Goal: Task Accomplishment & Management: Manage account settings

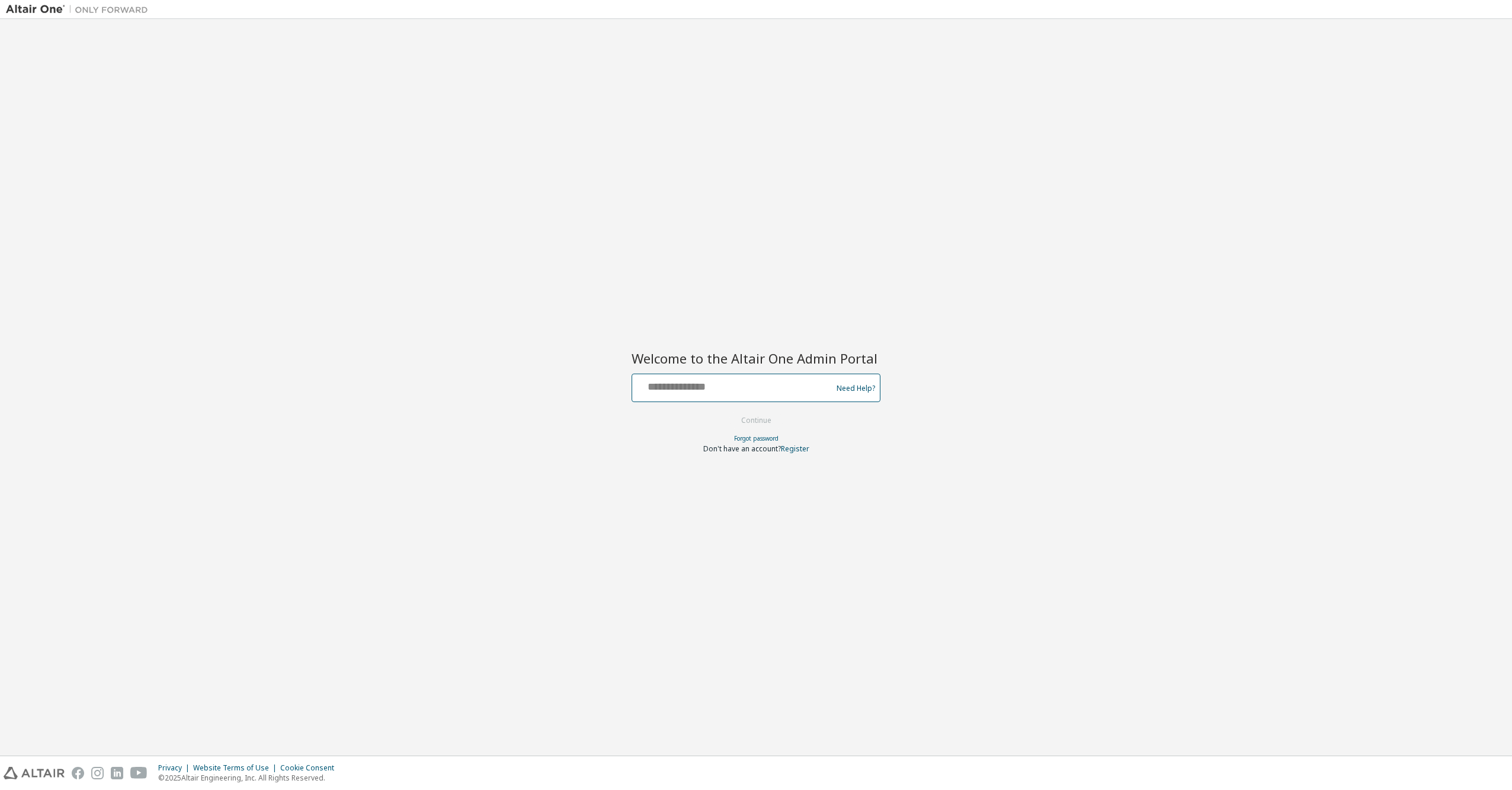
click at [657, 381] on input "text" at bounding box center [734, 385] width 194 height 18
type input "**********"
click at [761, 420] on button "Continue" at bounding box center [756, 420] width 55 height 18
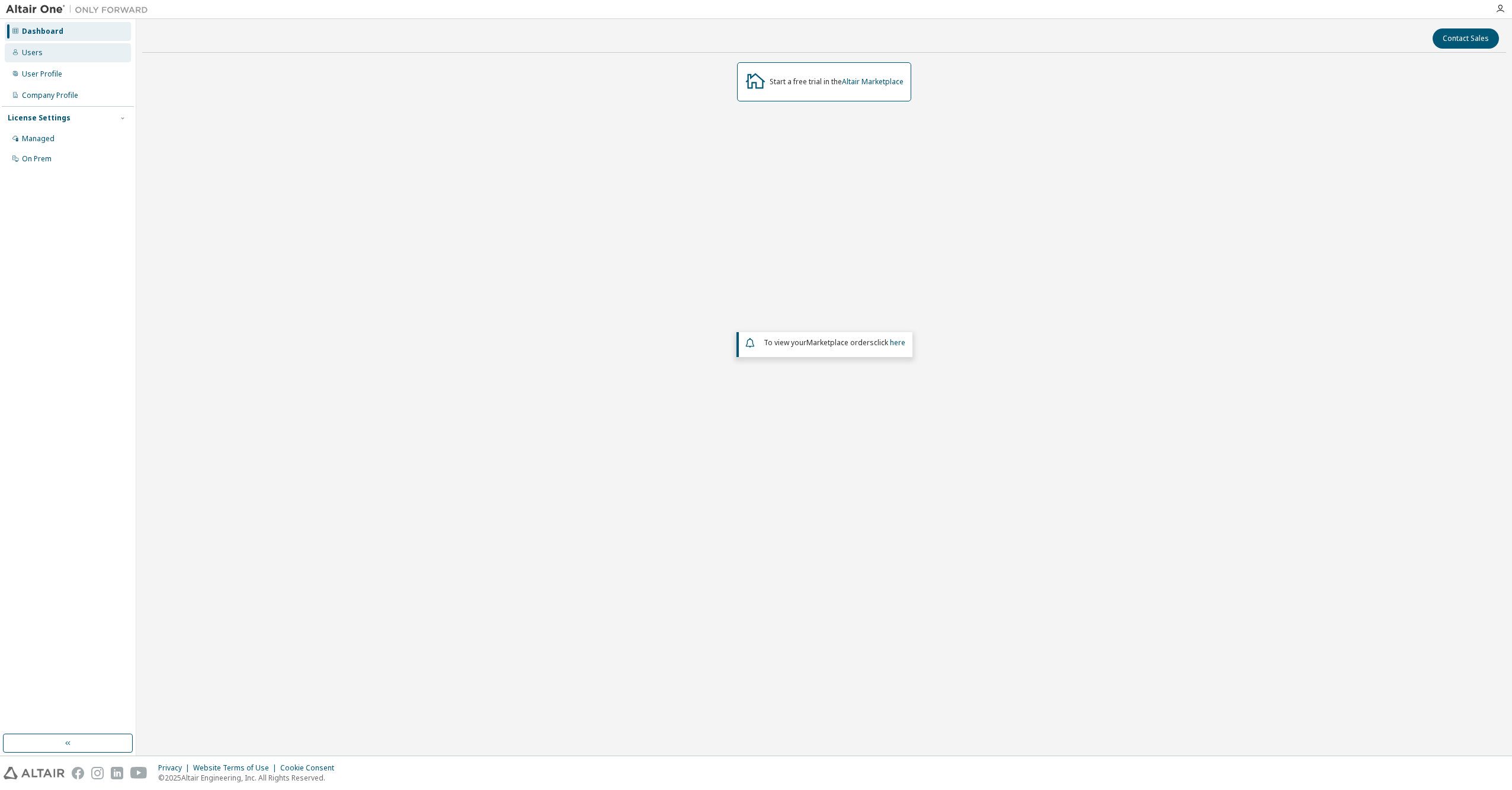
click at [30, 49] on div "Users" at bounding box center [32, 53] width 21 height 9
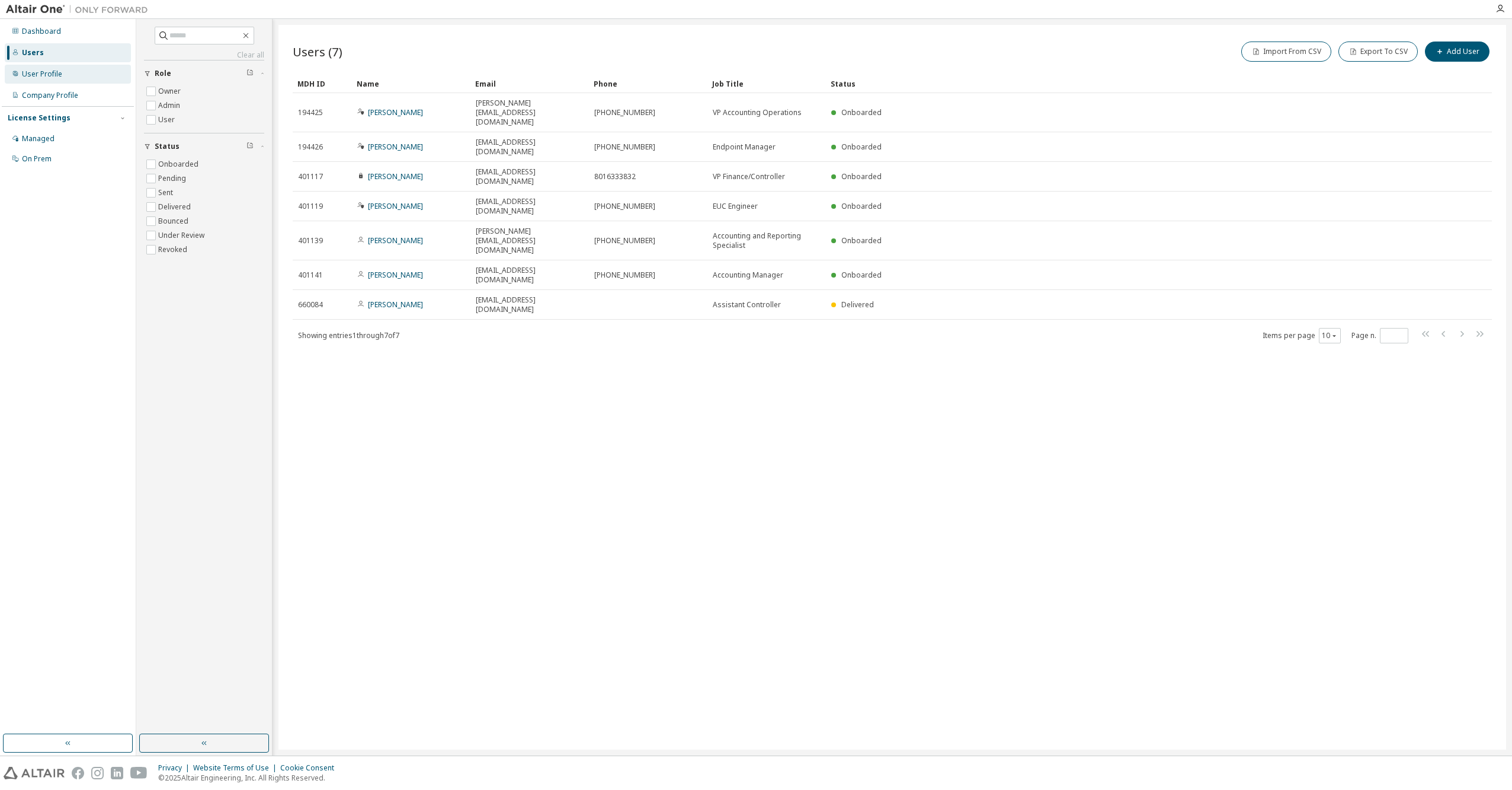
click at [51, 69] on div "User Profile" at bounding box center [42, 74] width 40 height 9
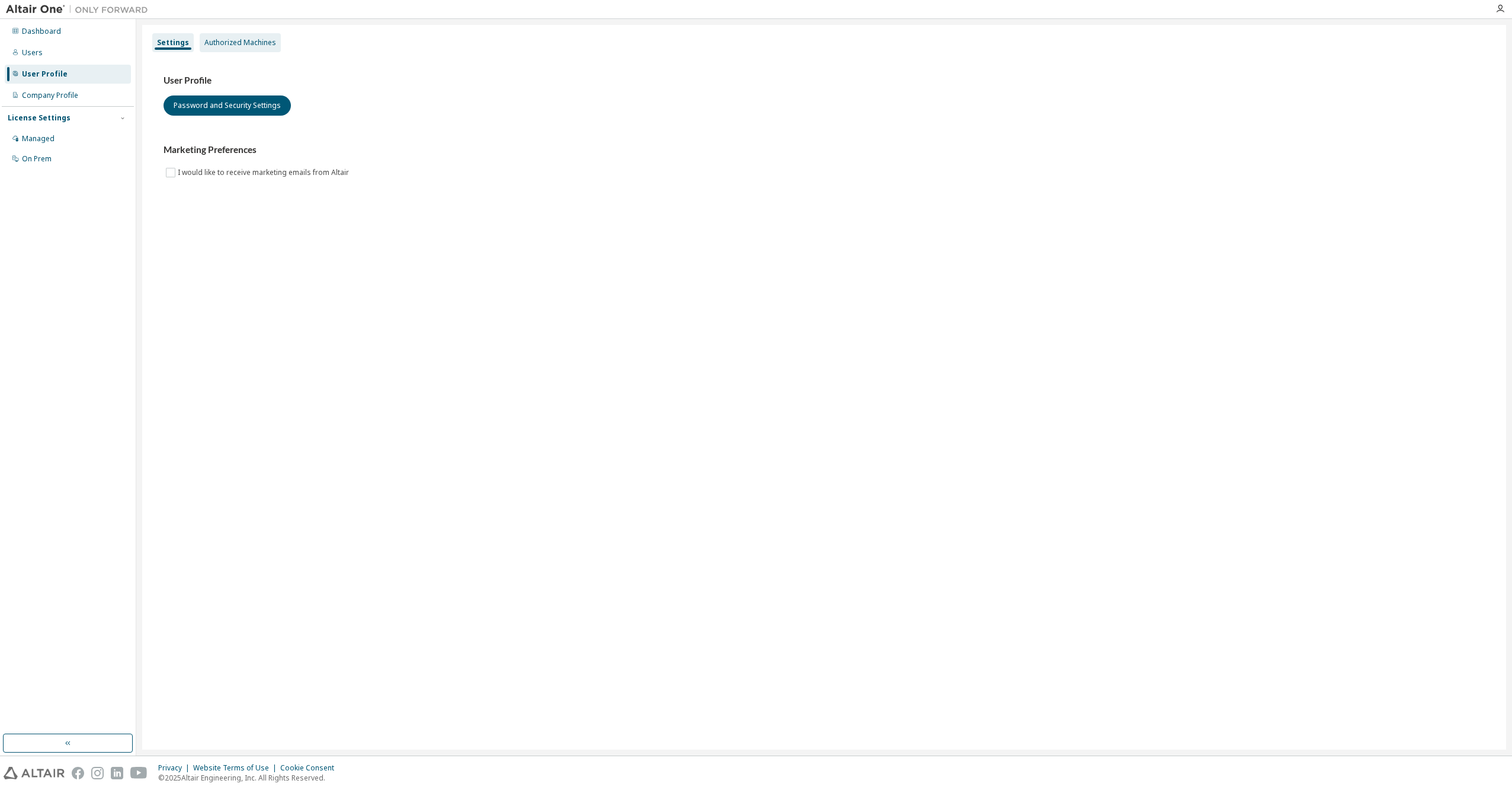
click at [235, 41] on div "Authorized Machines" at bounding box center [240, 43] width 72 height 9
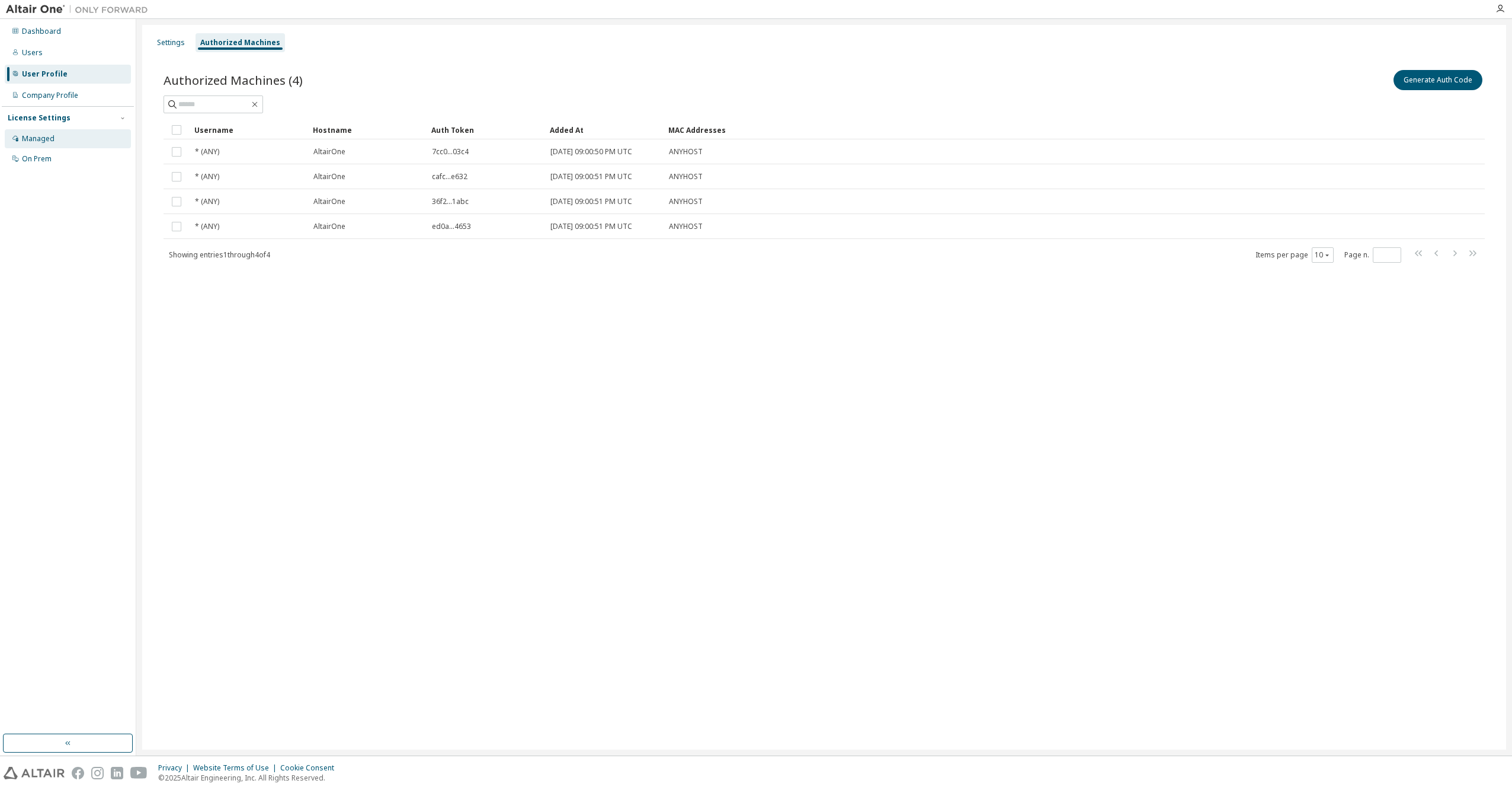
click at [33, 136] on div "Managed" at bounding box center [38, 139] width 33 height 9
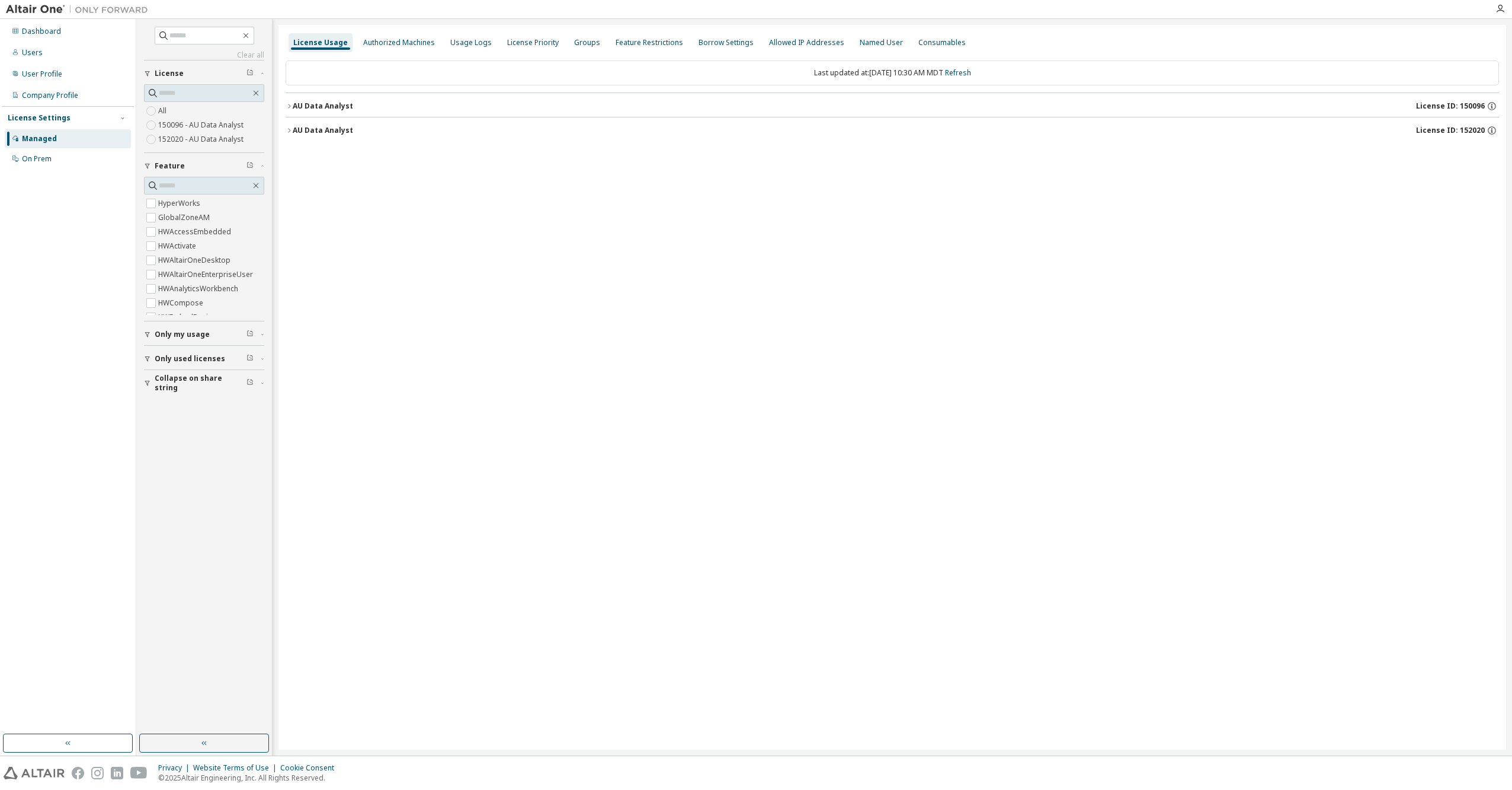
click at [290, 107] on icon "button" at bounding box center [289, 105] width 2 height 4
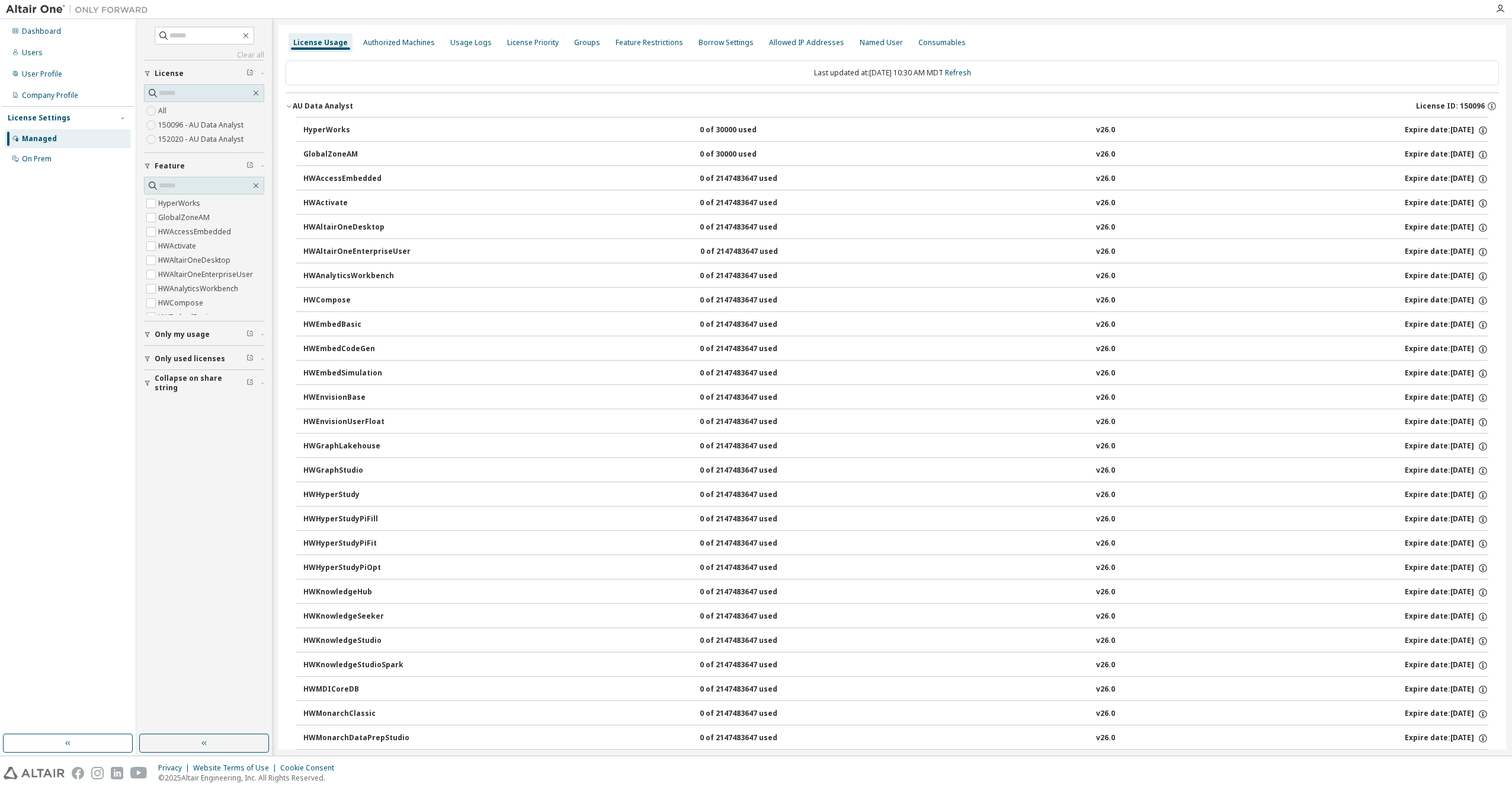
click at [290, 107] on icon "button" at bounding box center [288, 106] width 4 height 2
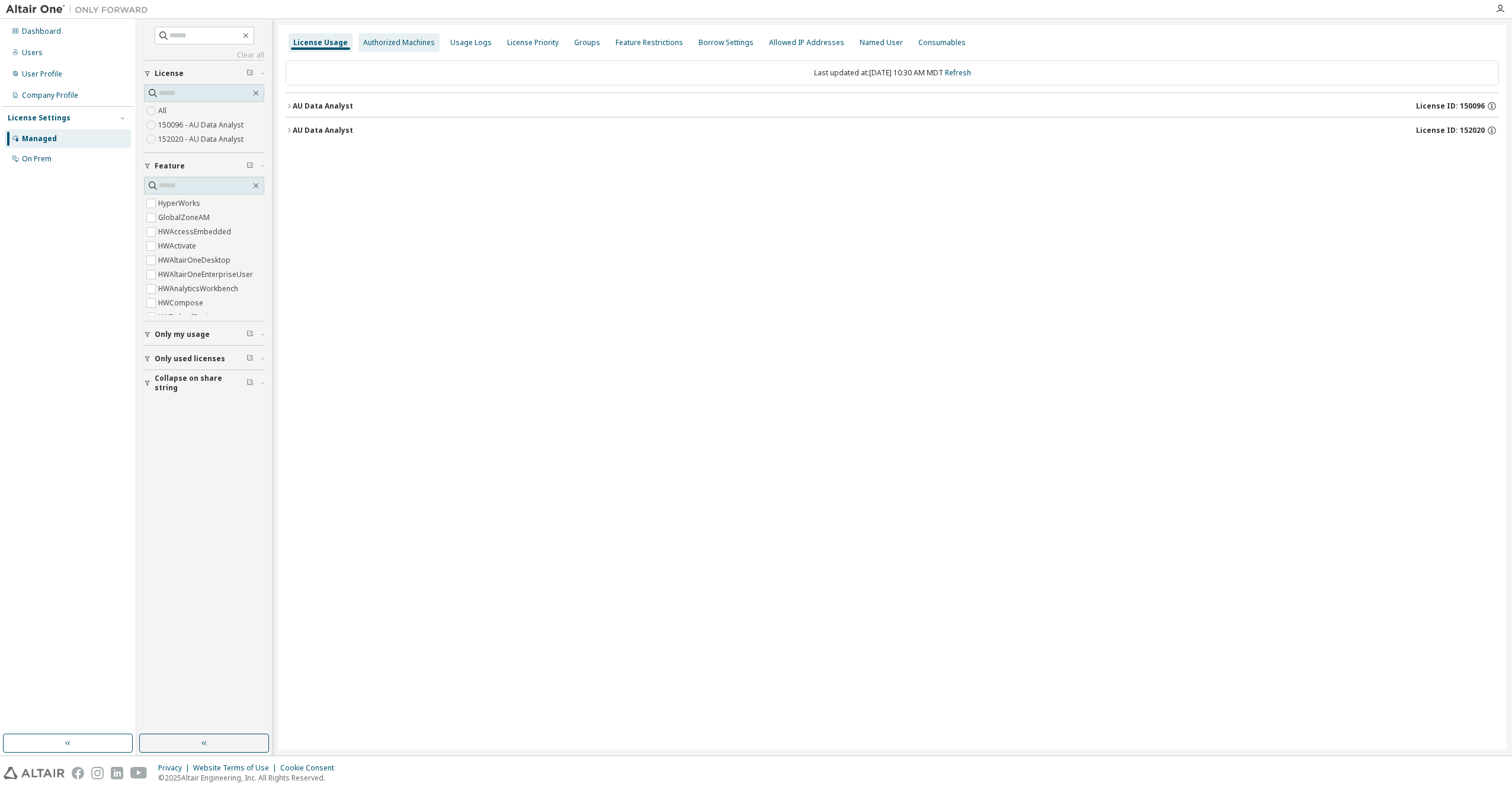
click at [393, 39] on div "Authorized Machines" at bounding box center [399, 43] width 72 height 9
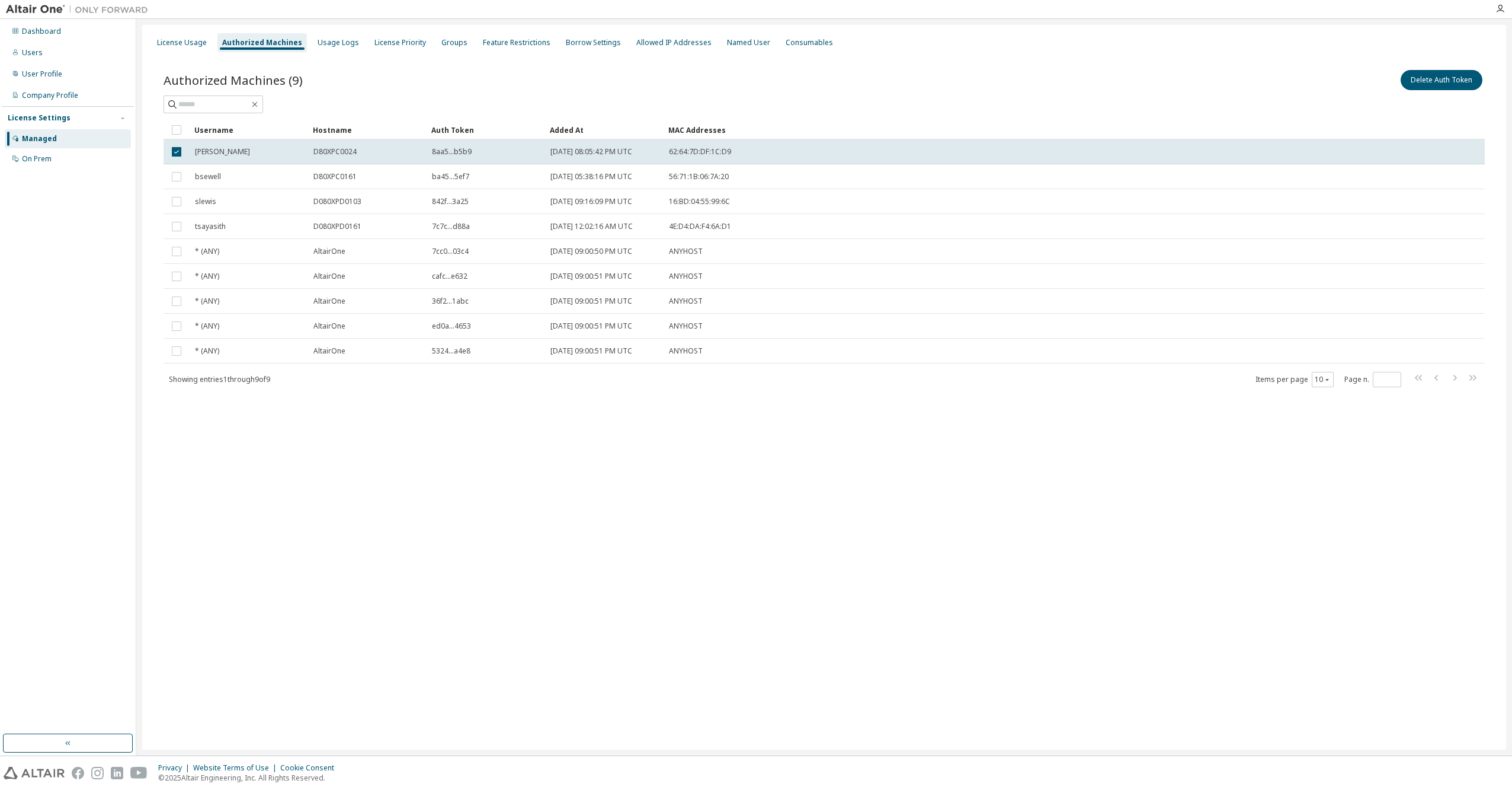
click at [332, 485] on div "License Usage Authorized Machines Usage Logs License Priority Groups Feature Re…" at bounding box center [825, 387] width 1364 height 724
click at [326, 420] on div "License Usage Authorized Machines Usage Logs License Priority Groups Feature Re…" at bounding box center [825, 387] width 1364 height 724
click at [1433, 75] on button "Delete Auth Token" at bounding box center [1441, 80] width 82 height 20
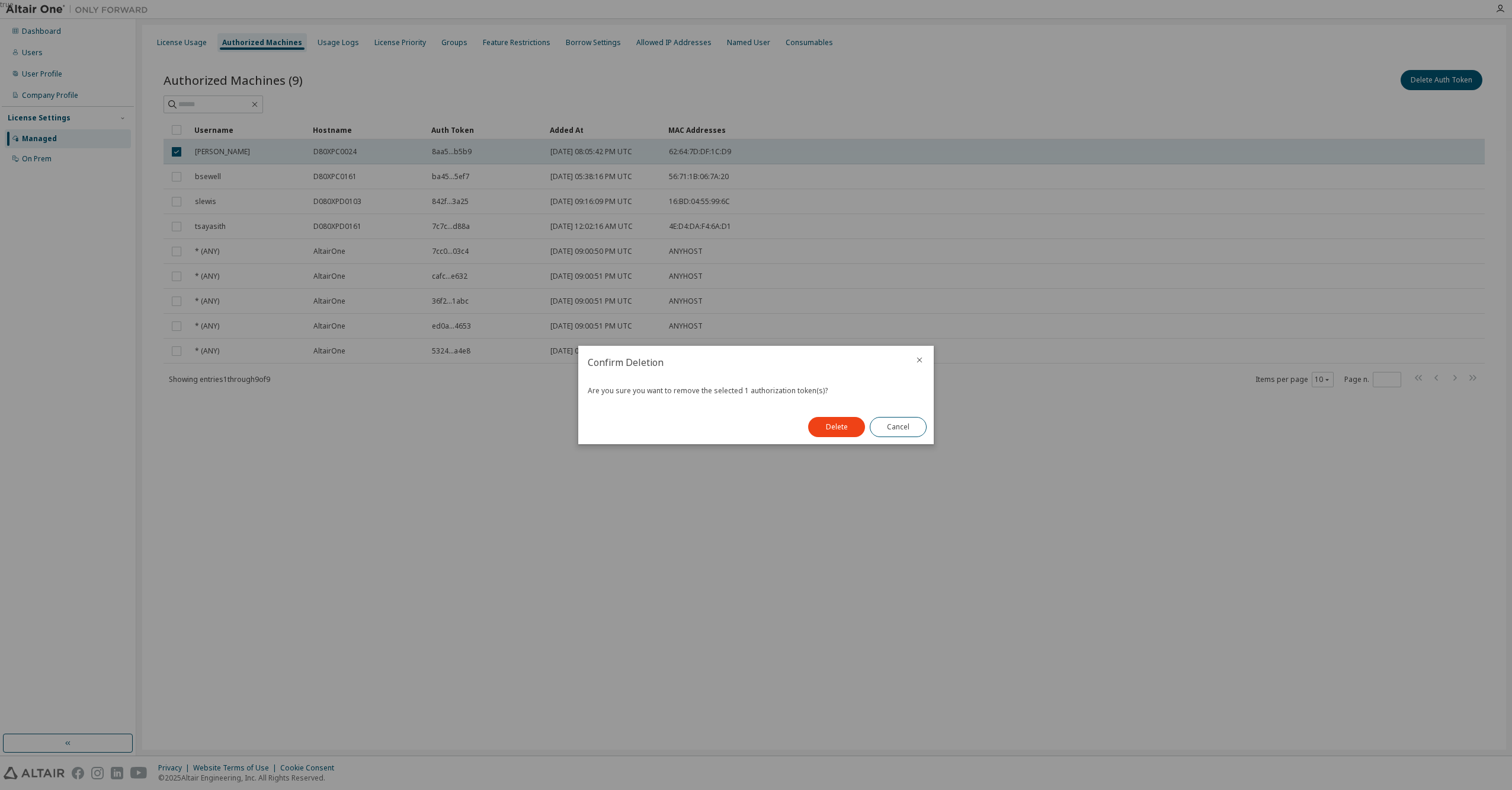
click at [846, 422] on button "Delete" at bounding box center [837, 427] width 57 height 20
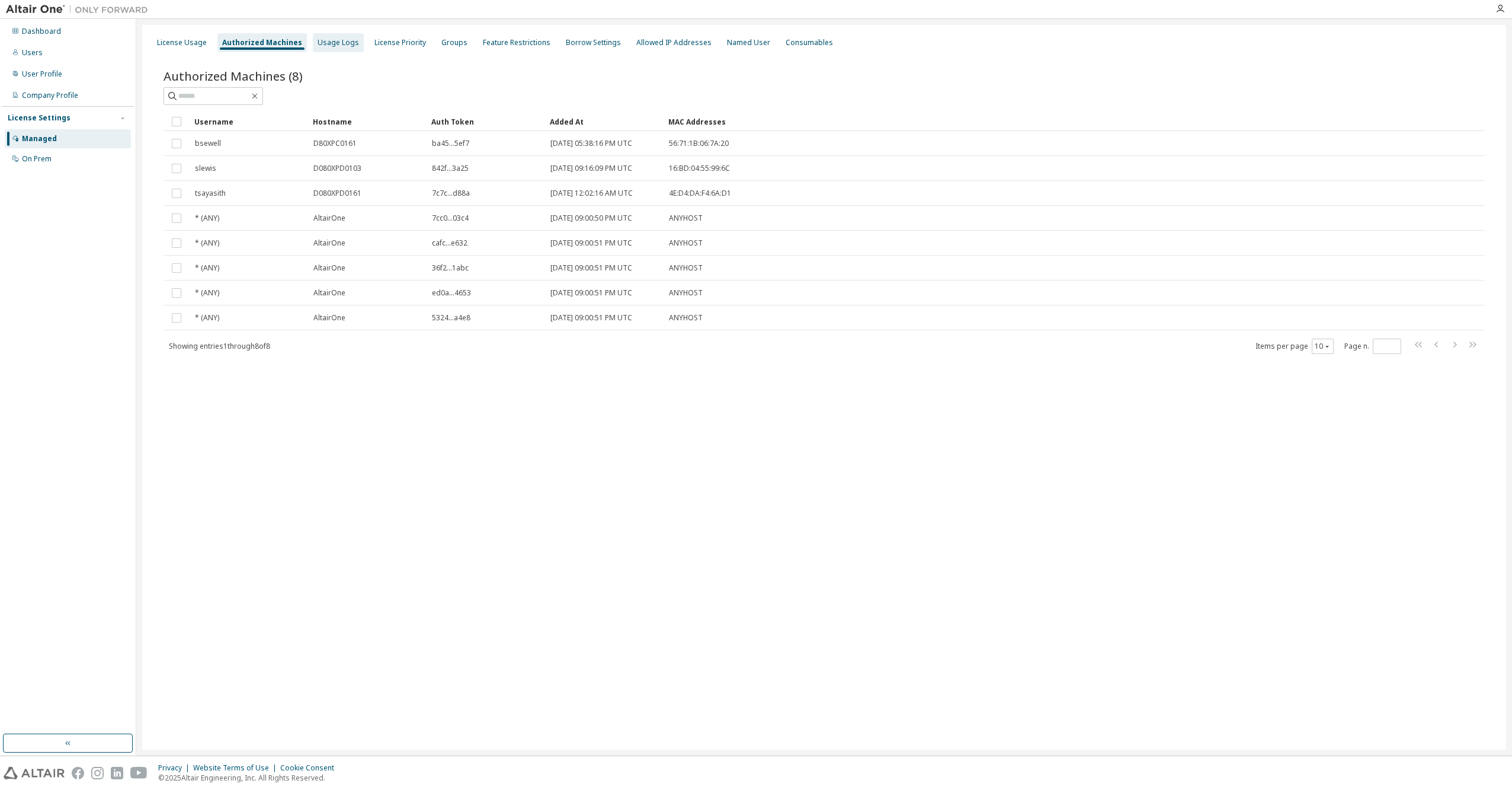
click at [326, 43] on div "Usage Logs" at bounding box center [338, 43] width 41 height 9
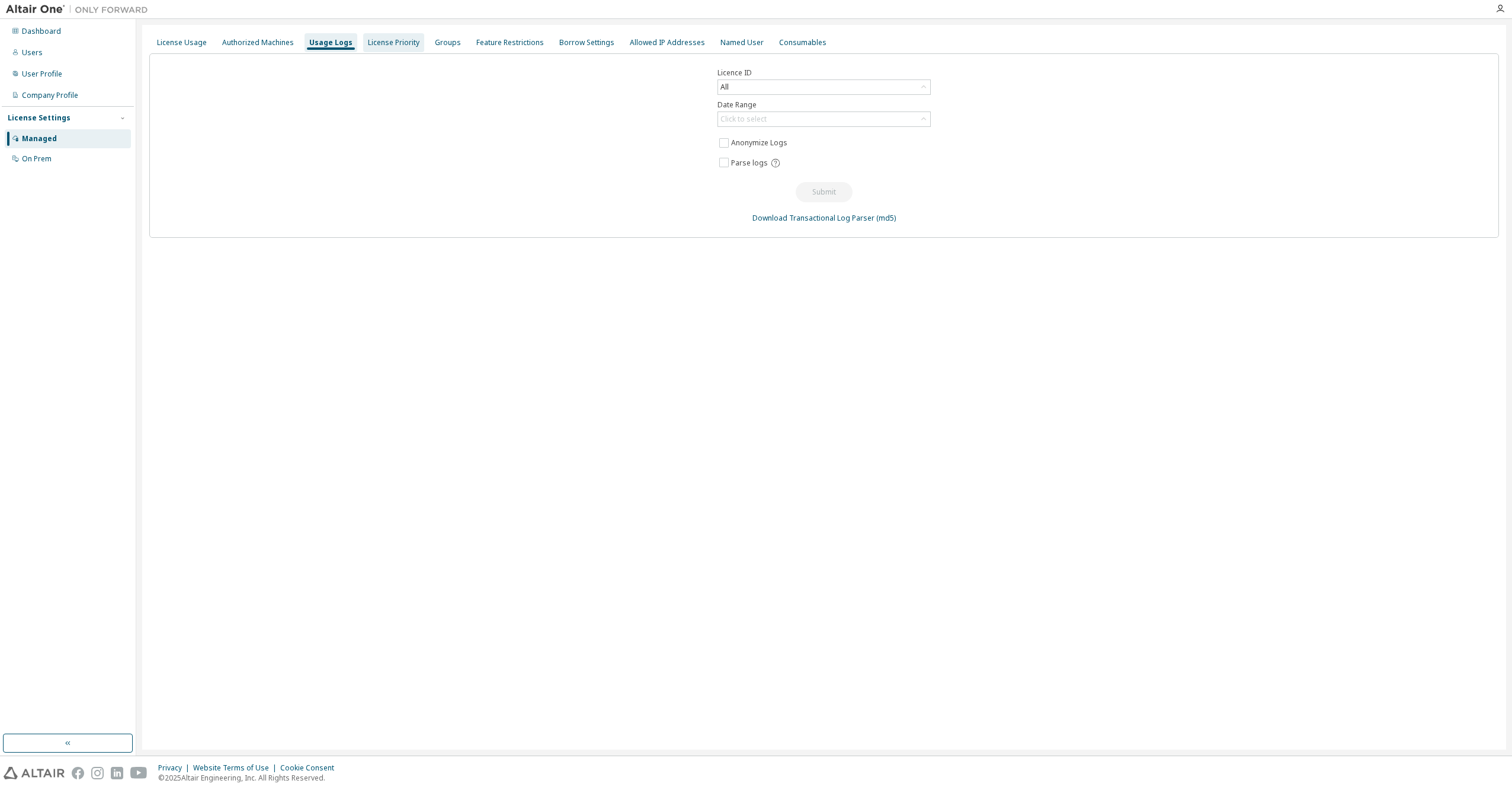
click at [400, 36] on div "License Priority" at bounding box center [394, 43] width 61 height 19
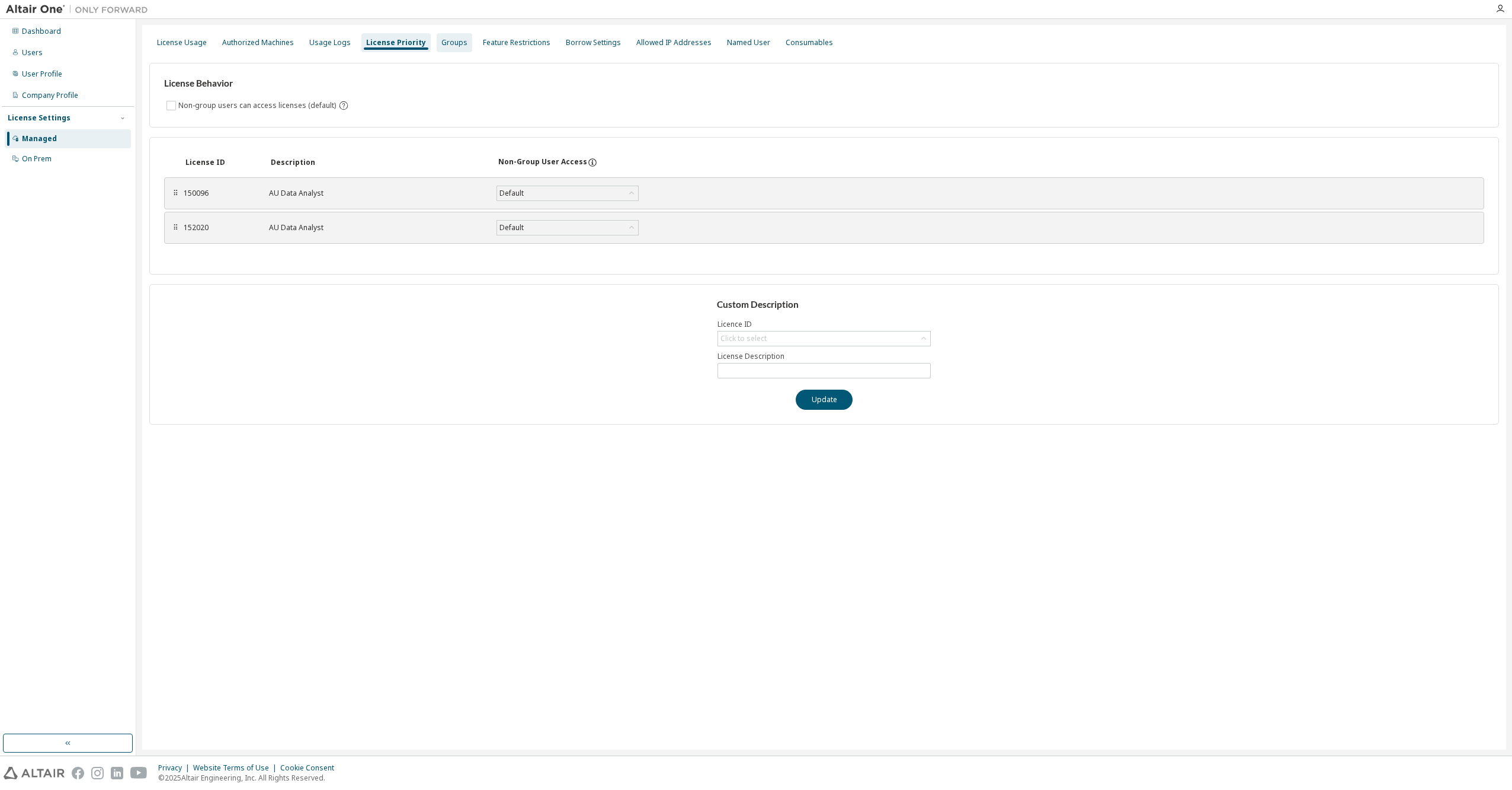
click at [442, 41] on div "Groups" at bounding box center [454, 43] width 26 height 9
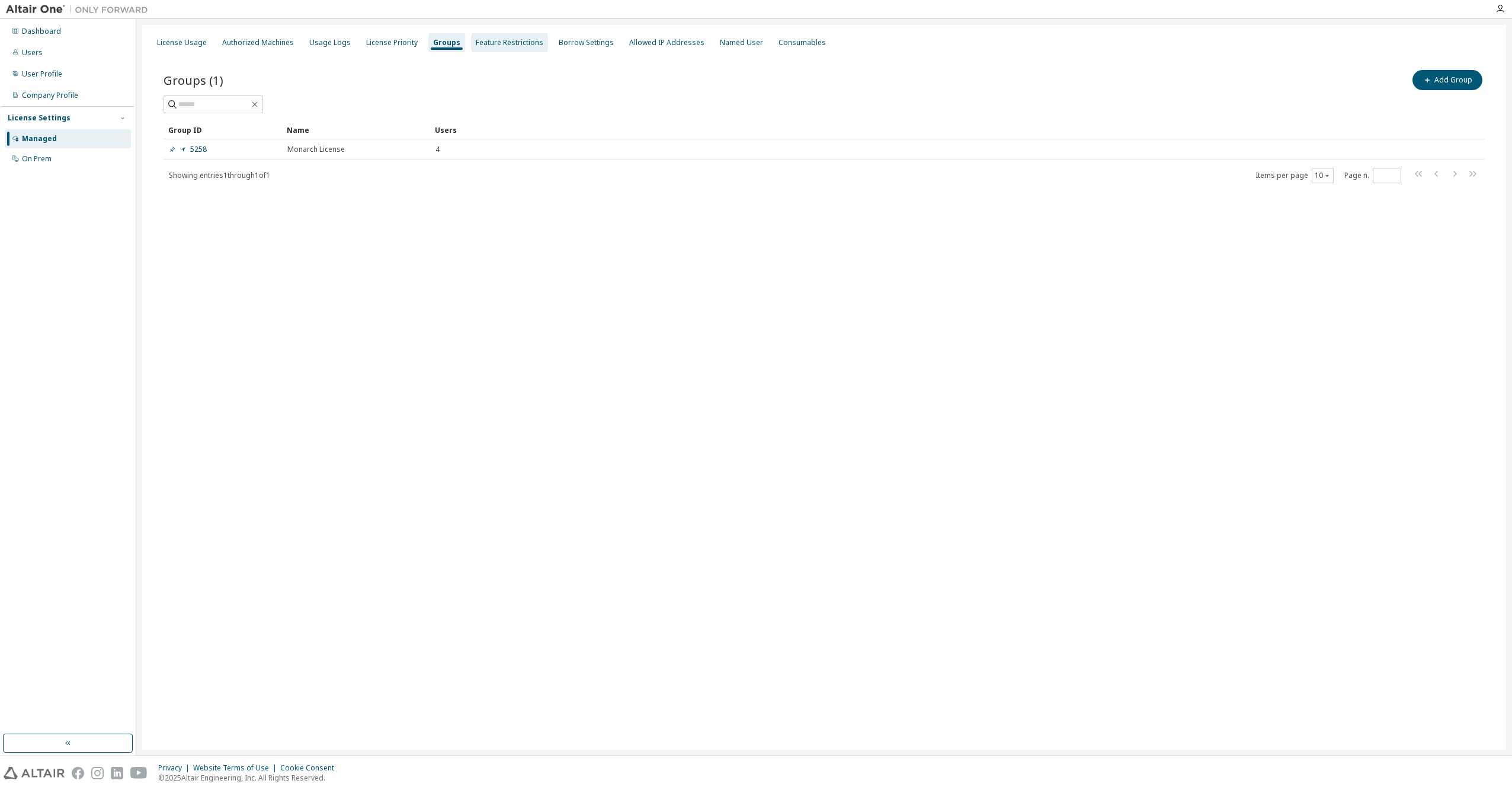
click at [497, 41] on div "Feature Restrictions" at bounding box center [509, 43] width 68 height 9
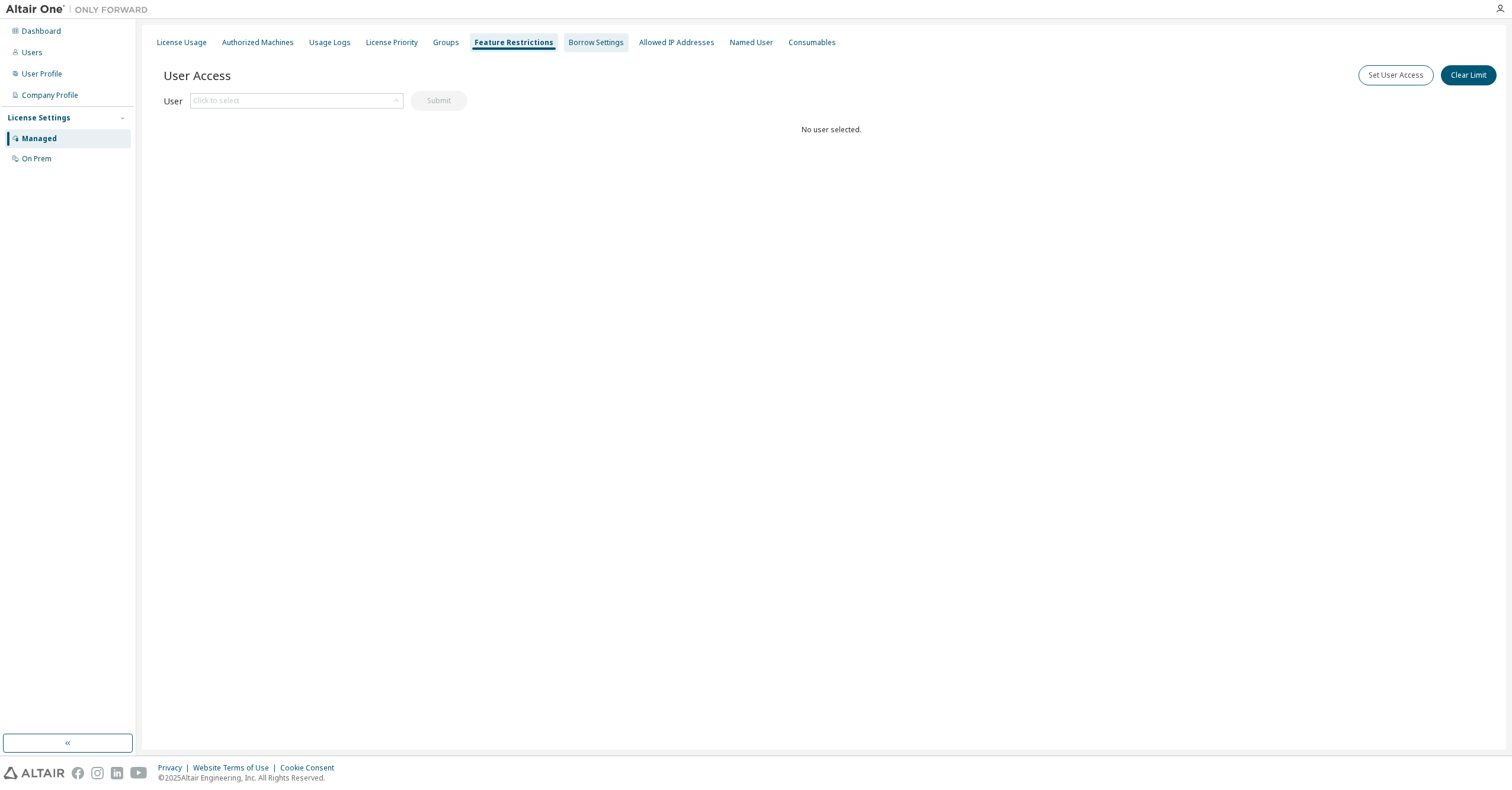
click at [575, 42] on div "Borrow Settings" at bounding box center [596, 43] width 55 height 9
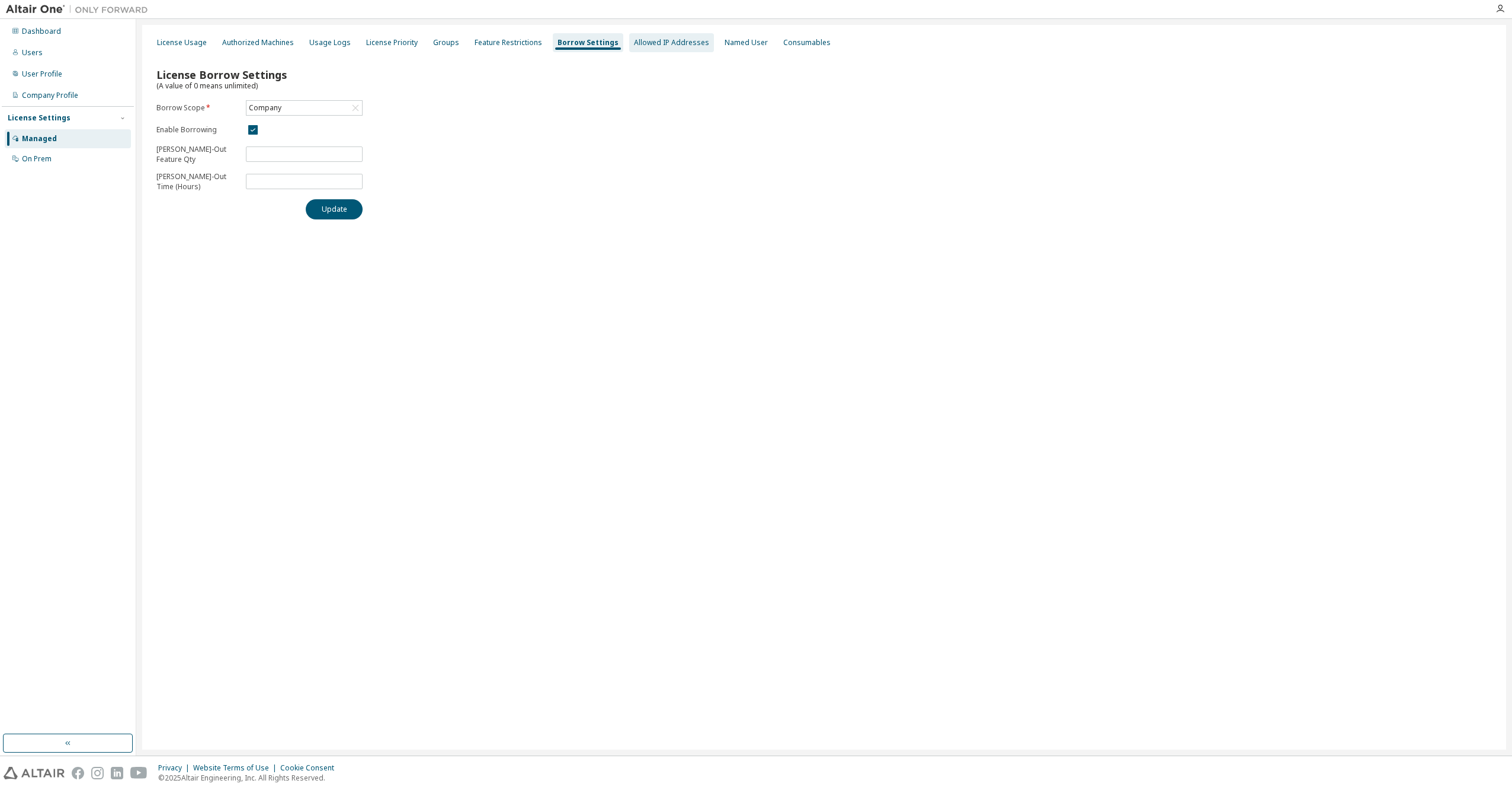
click at [649, 42] on div "Allowed IP Addresses" at bounding box center [671, 43] width 75 height 9
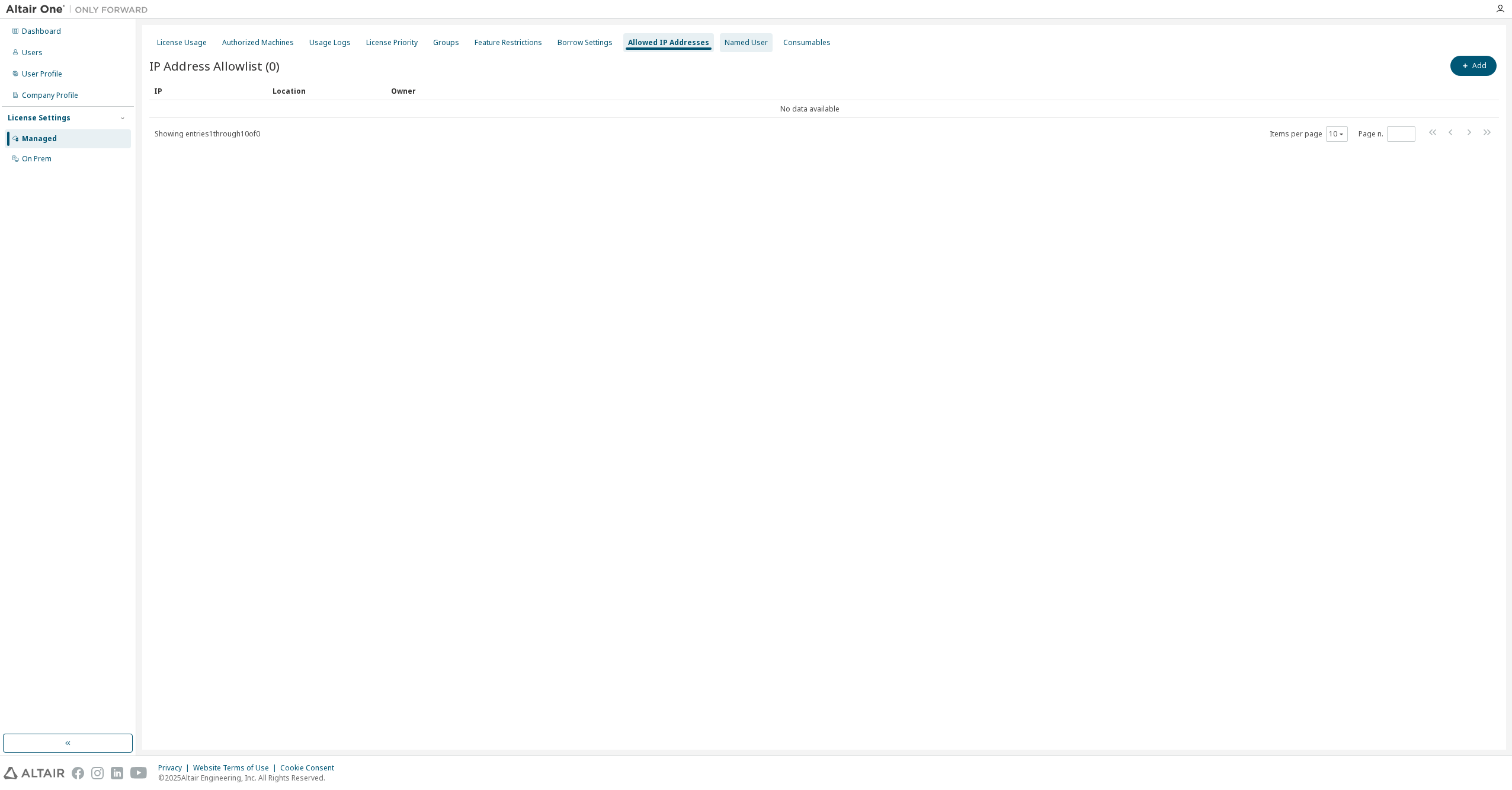
click at [725, 40] on div "Named User" at bounding box center [746, 43] width 43 height 9
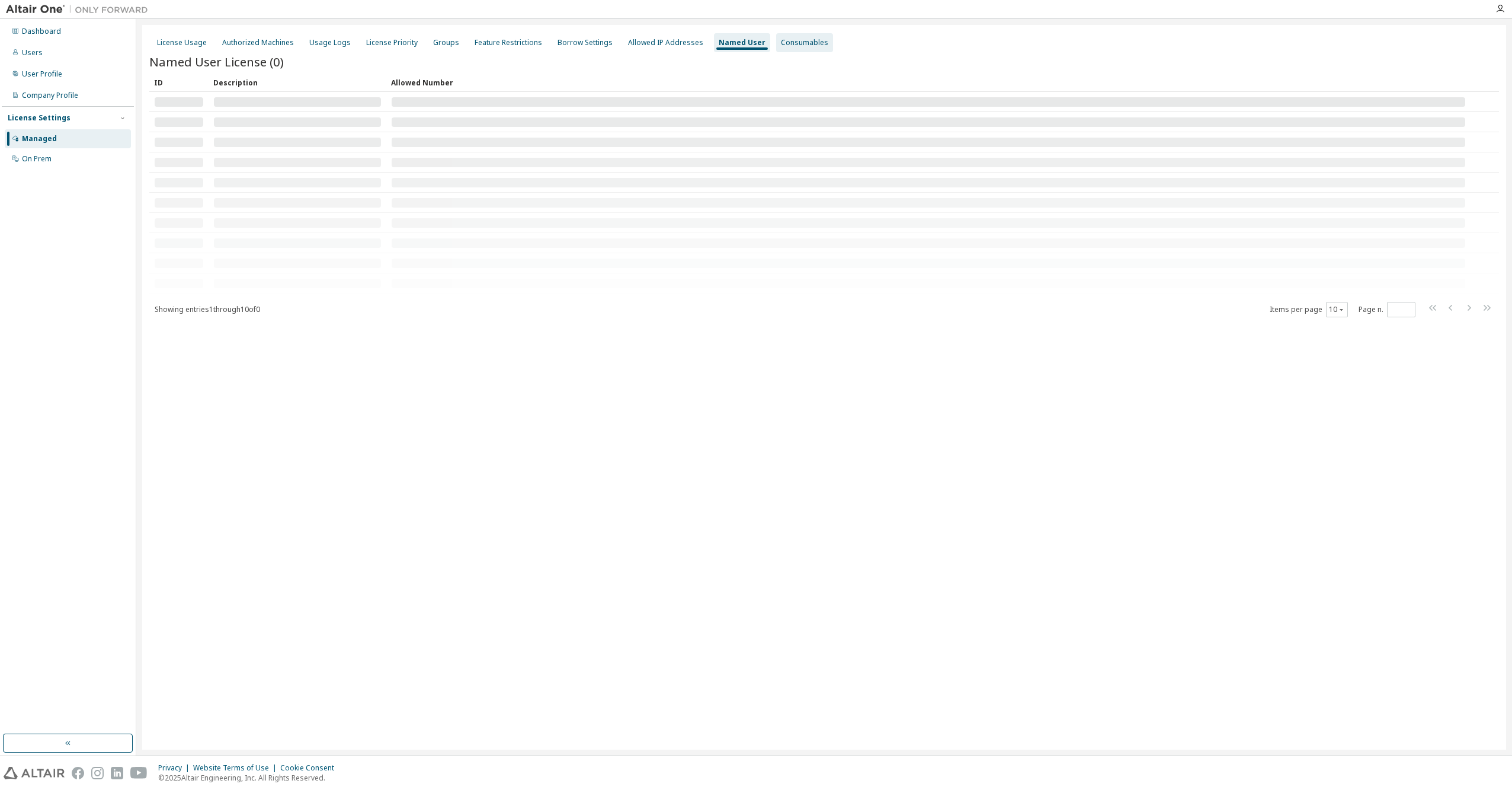
click at [781, 40] on div "Consumables" at bounding box center [805, 43] width 47 height 9
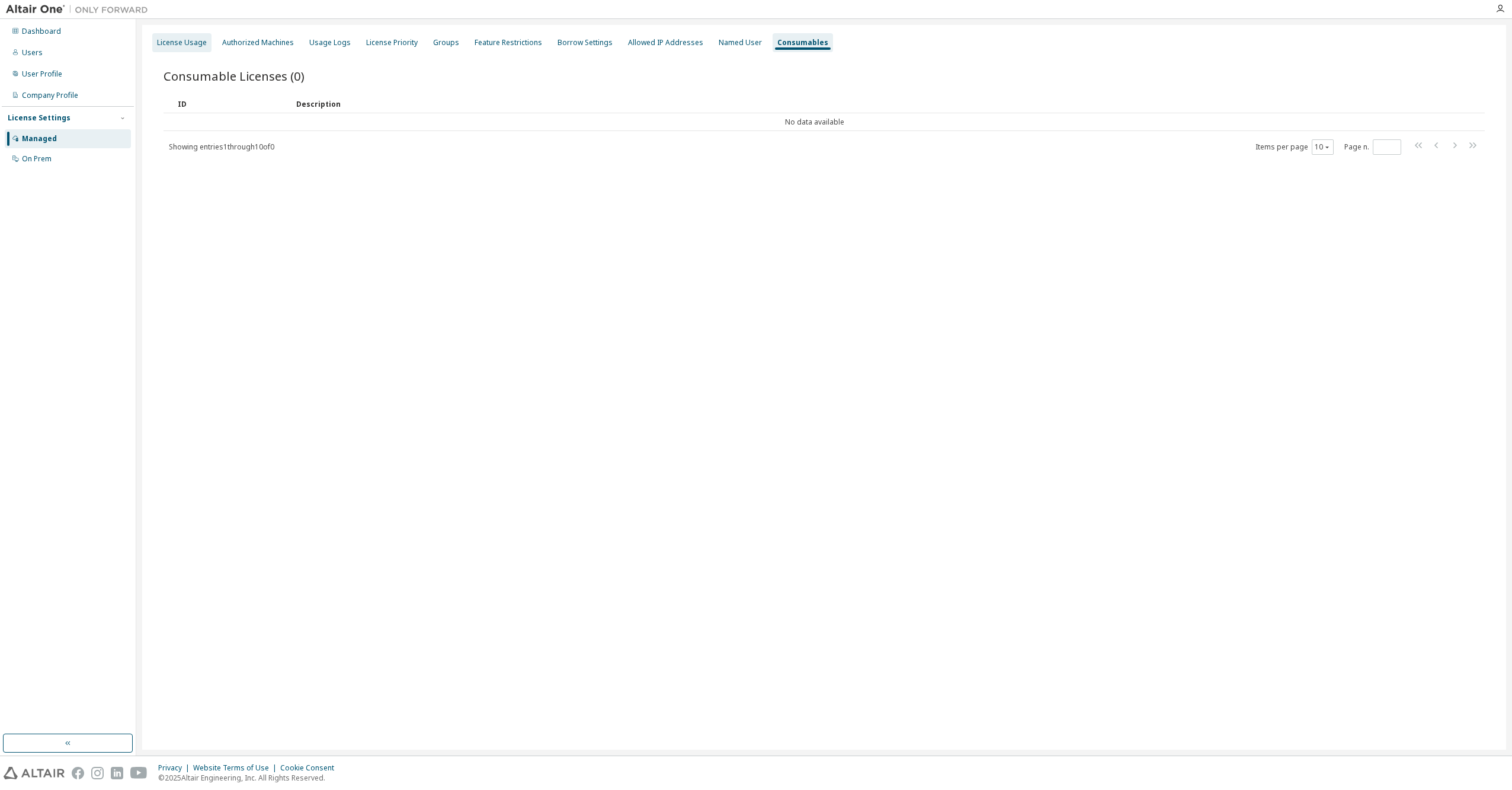
click at [194, 44] on div "License Usage" at bounding box center [181, 43] width 50 height 9
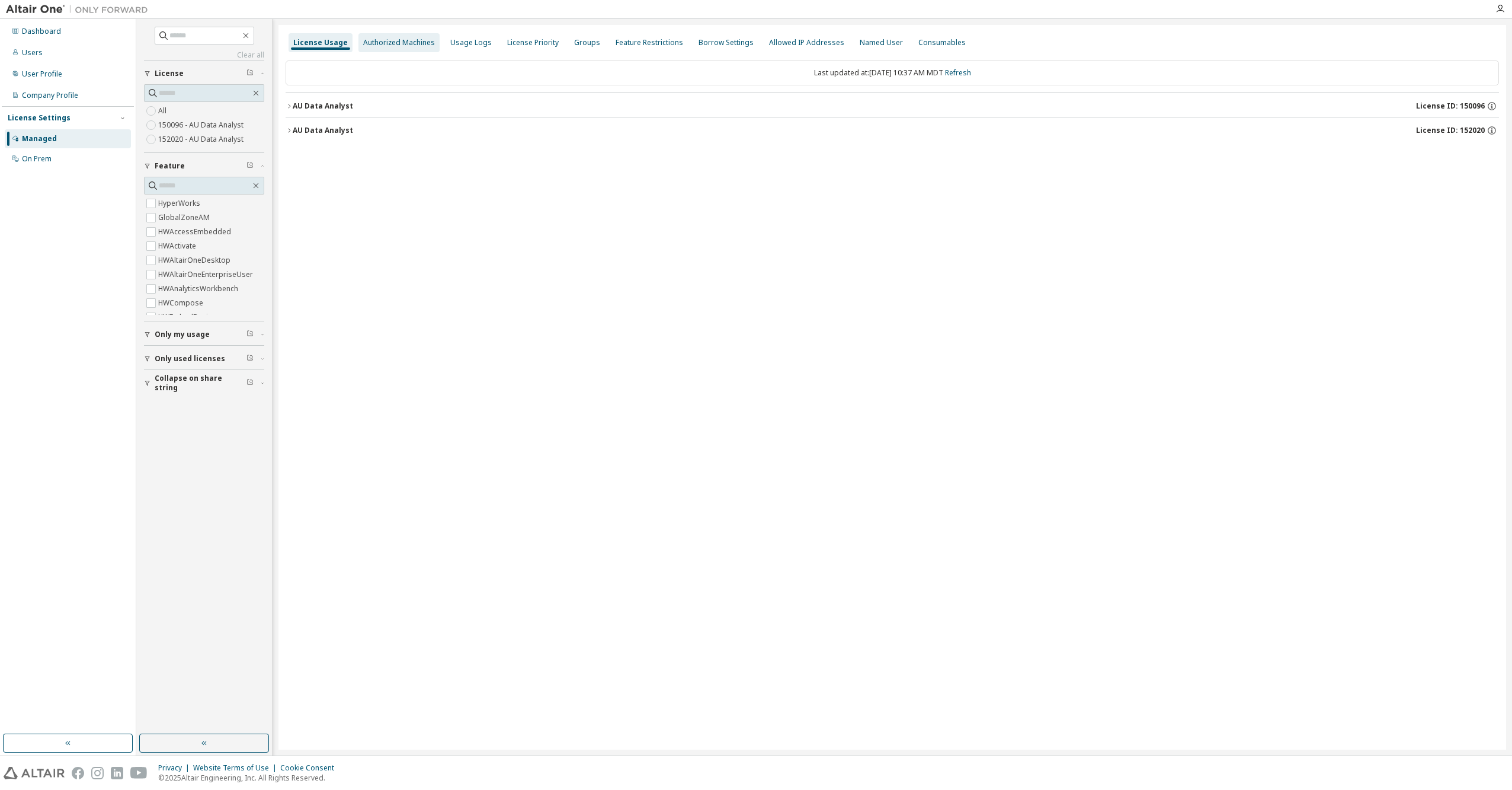
click at [388, 43] on div "Authorized Machines" at bounding box center [399, 43] width 72 height 9
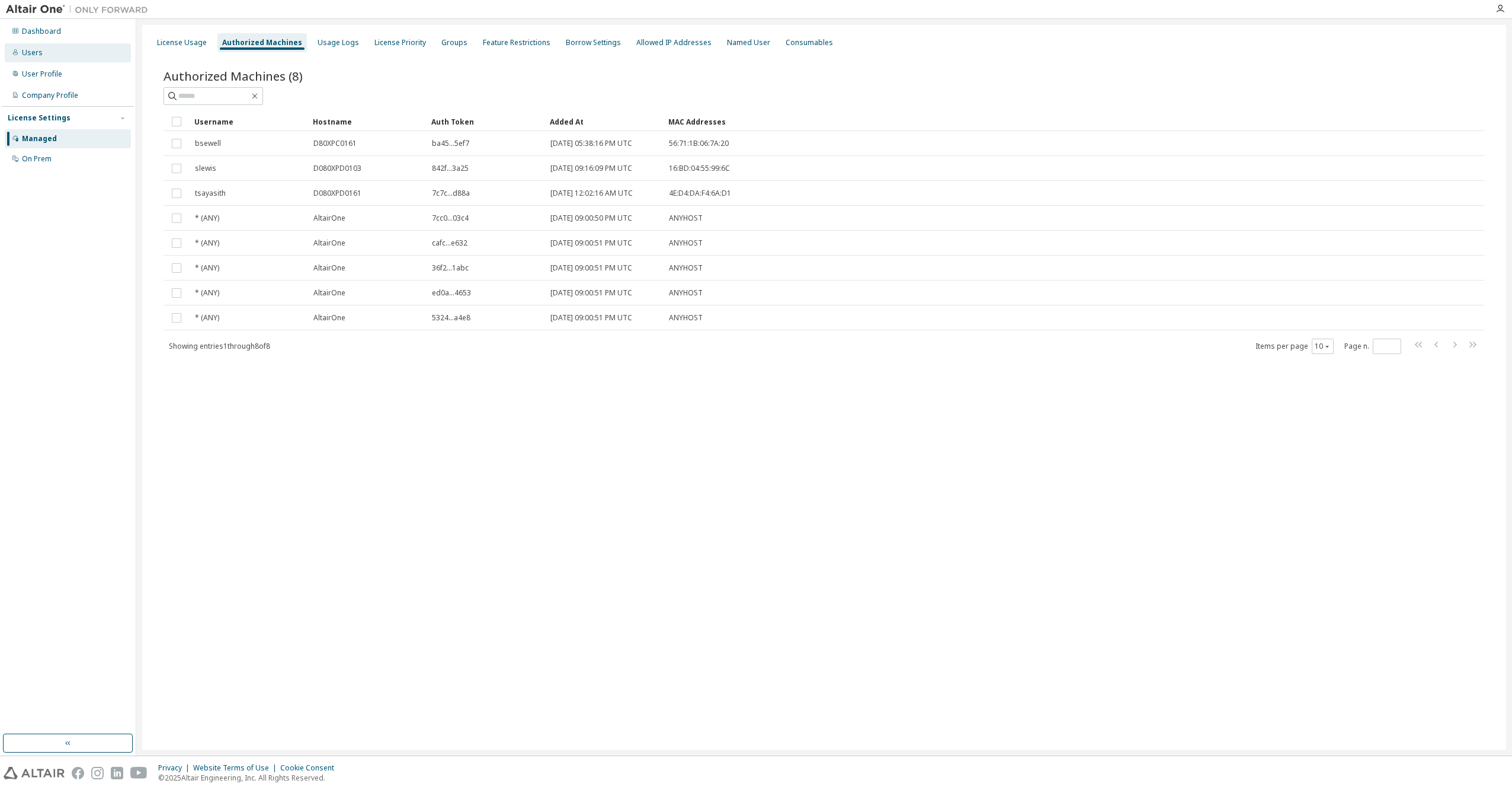
click at [42, 53] on div "Users" at bounding box center [68, 53] width 127 height 19
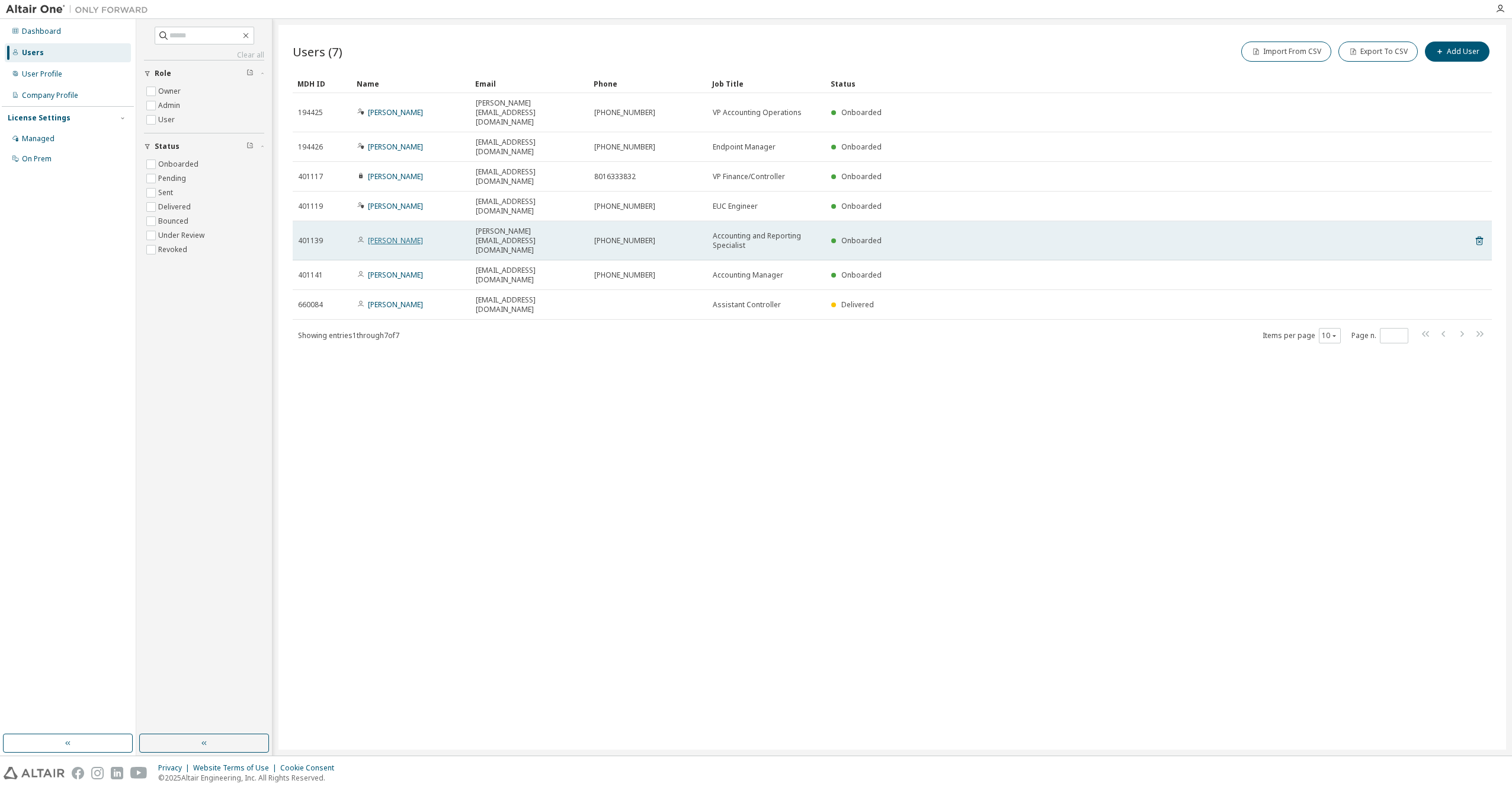
click at [388, 236] on link "Kasey Olson" at bounding box center [396, 240] width 55 height 10
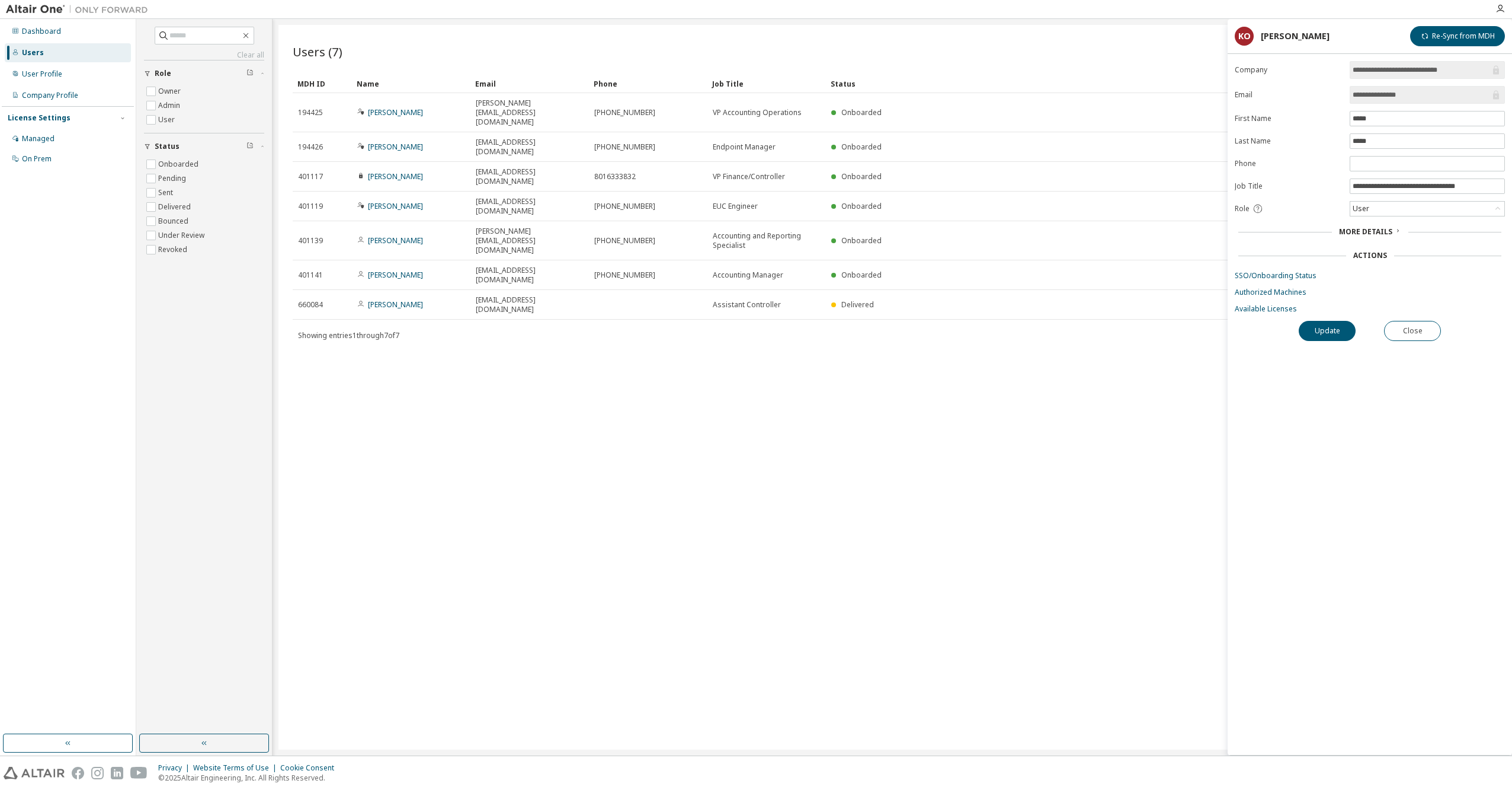
click at [1395, 227] on icon at bounding box center [1398, 230] width 7 height 7
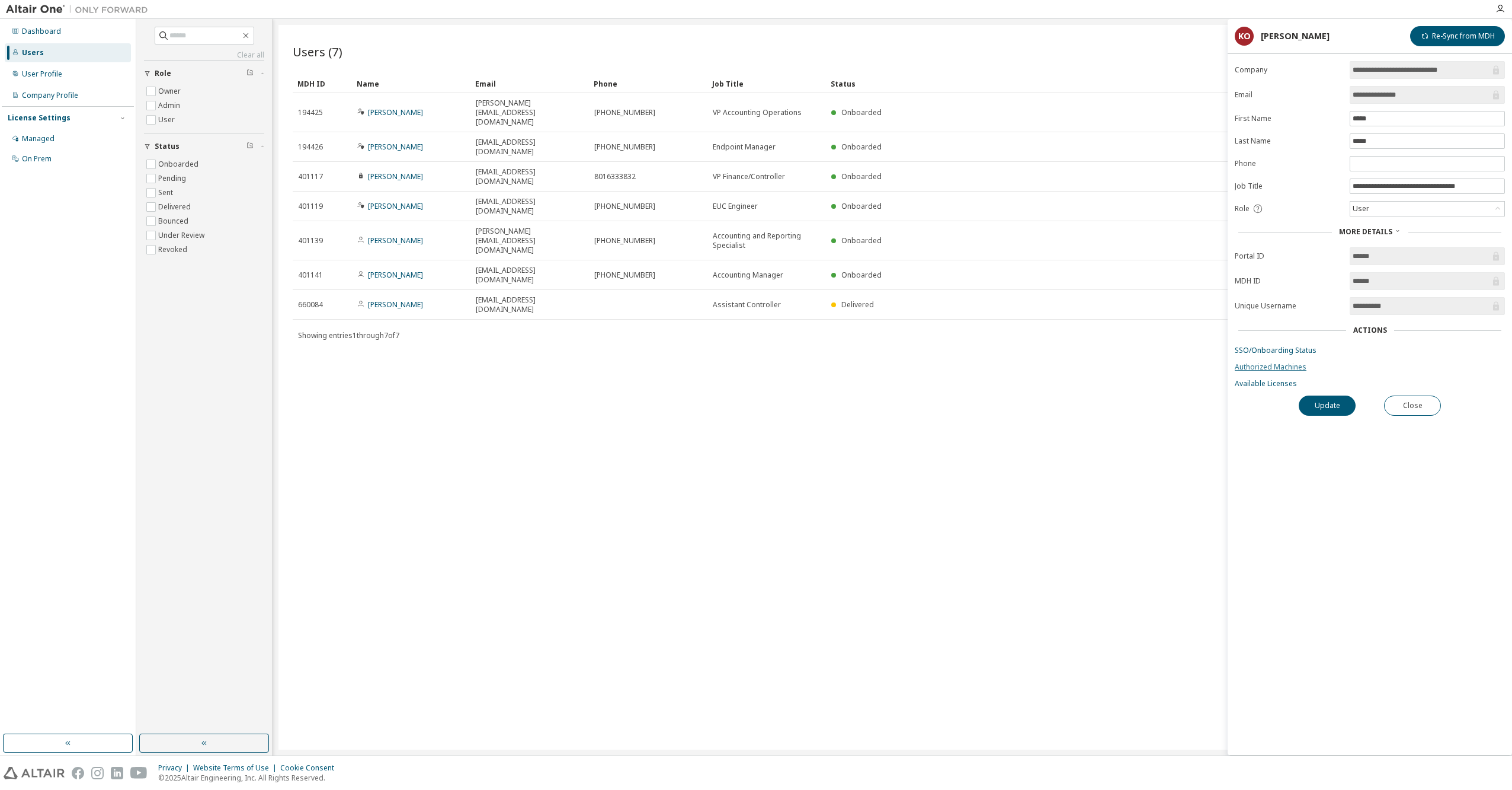
click at [1263, 366] on link "Authorized Machines" at bounding box center [1369, 367] width 271 height 9
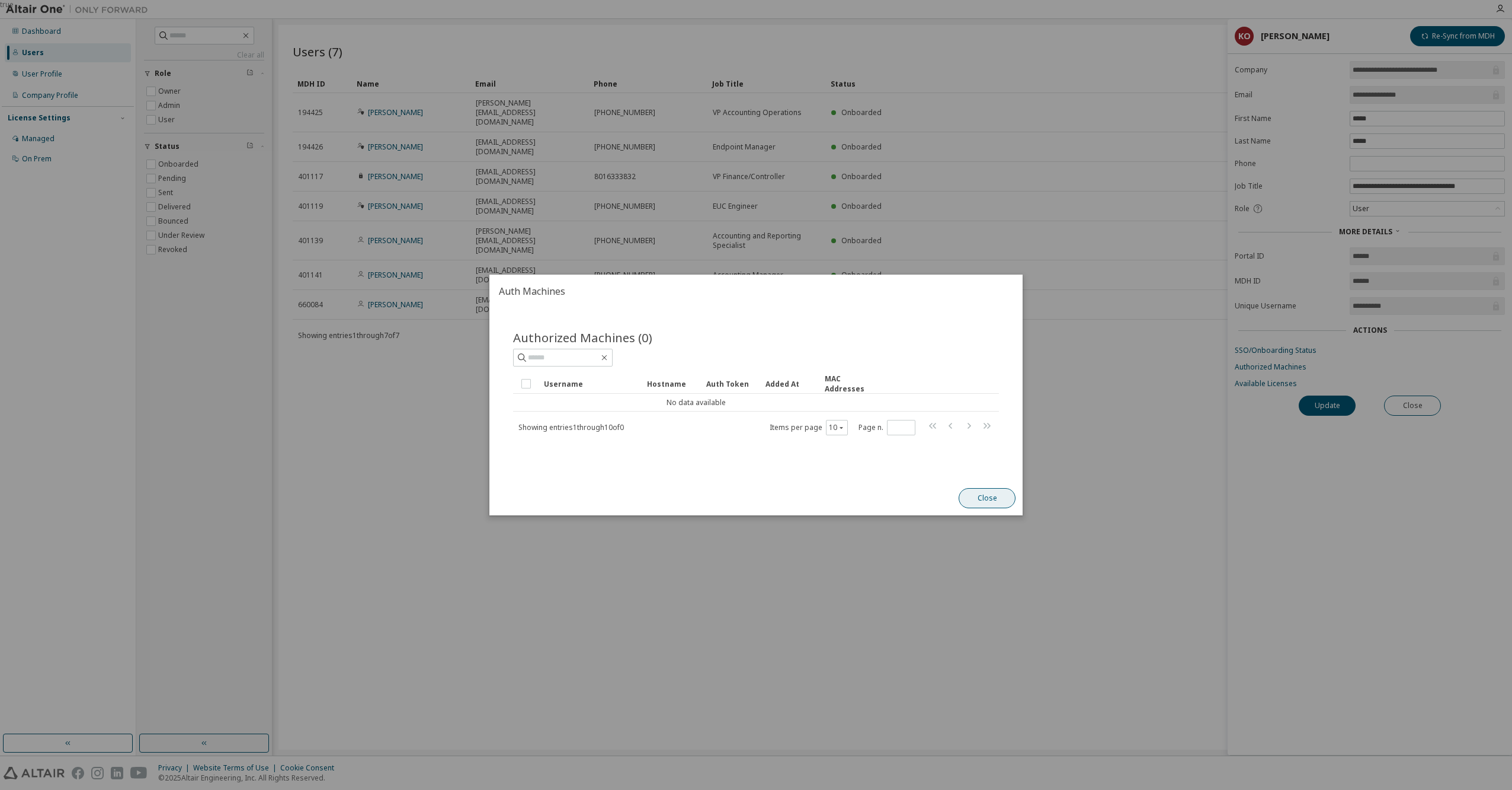
click at [1007, 494] on button "Close" at bounding box center [987, 498] width 57 height 20
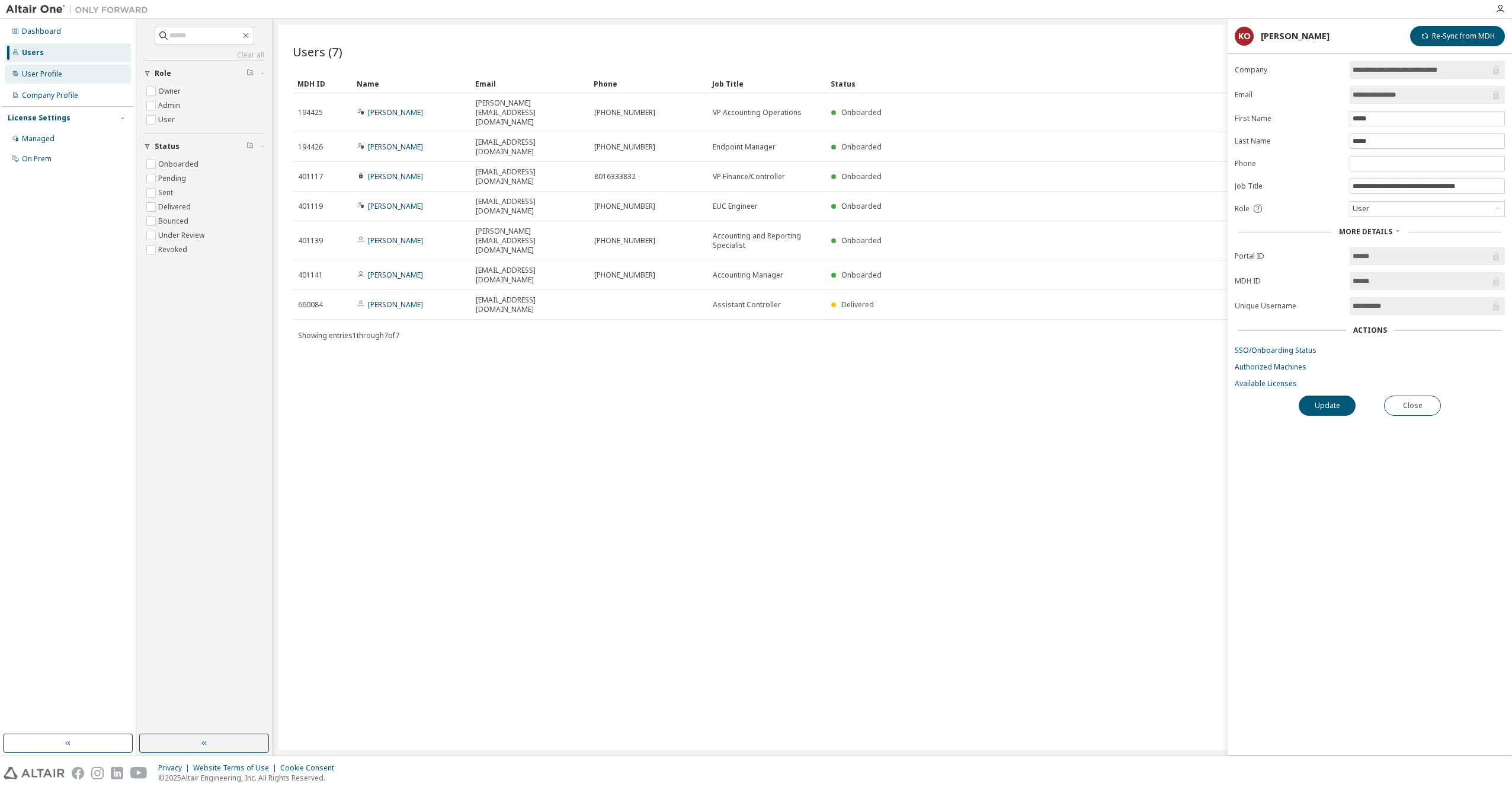
click at [52, 66] on div "User Profile" at bounding box center [68, 74] width 127 height 19
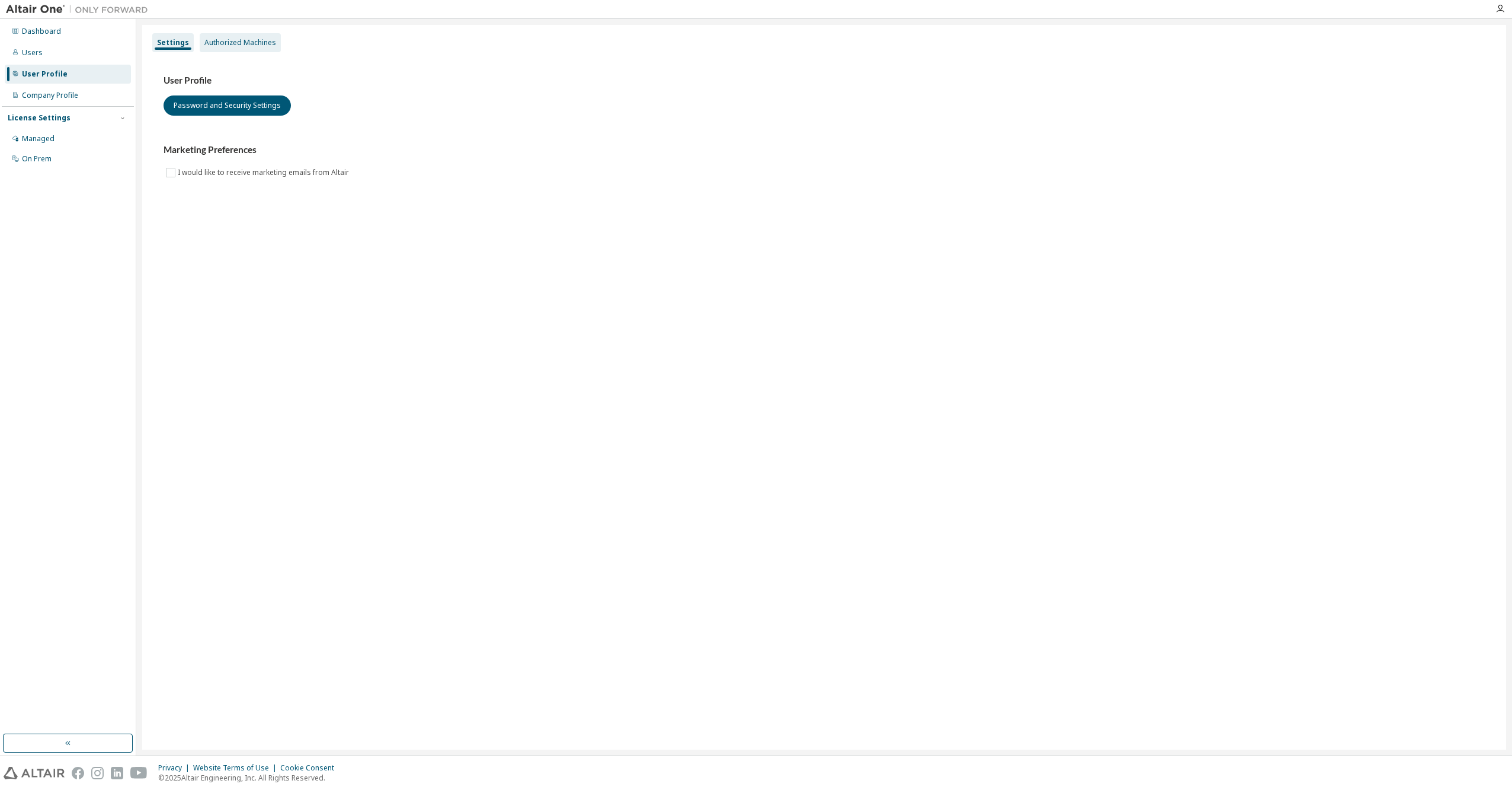
click at [235, 45] on div "Authorized Machines" at bounding box center [240, 43] width 72 height 9
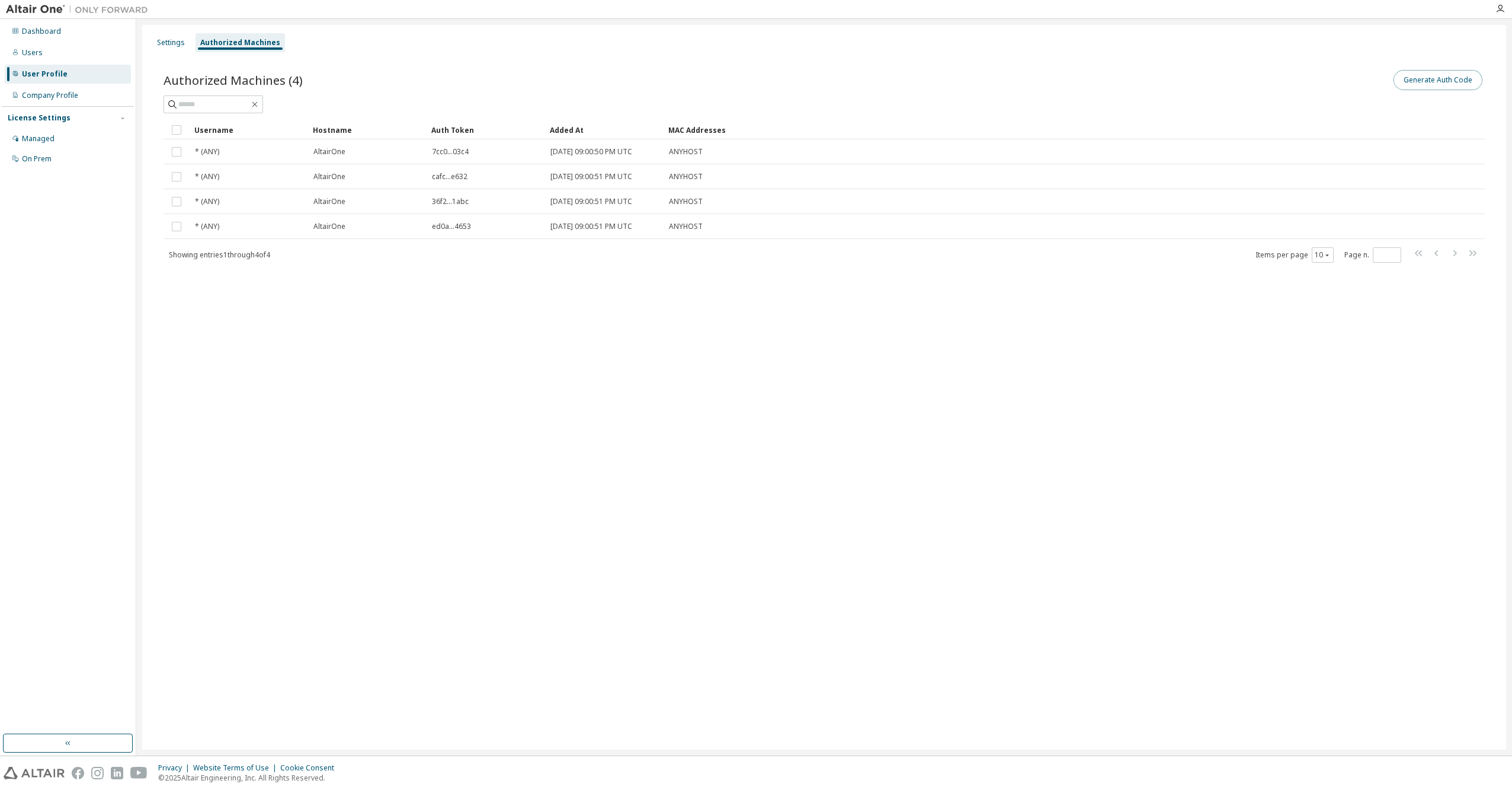
click at [1440, 79] on button "Generate Auth Code" at bounding box center [1438, 80] width 89 height 20
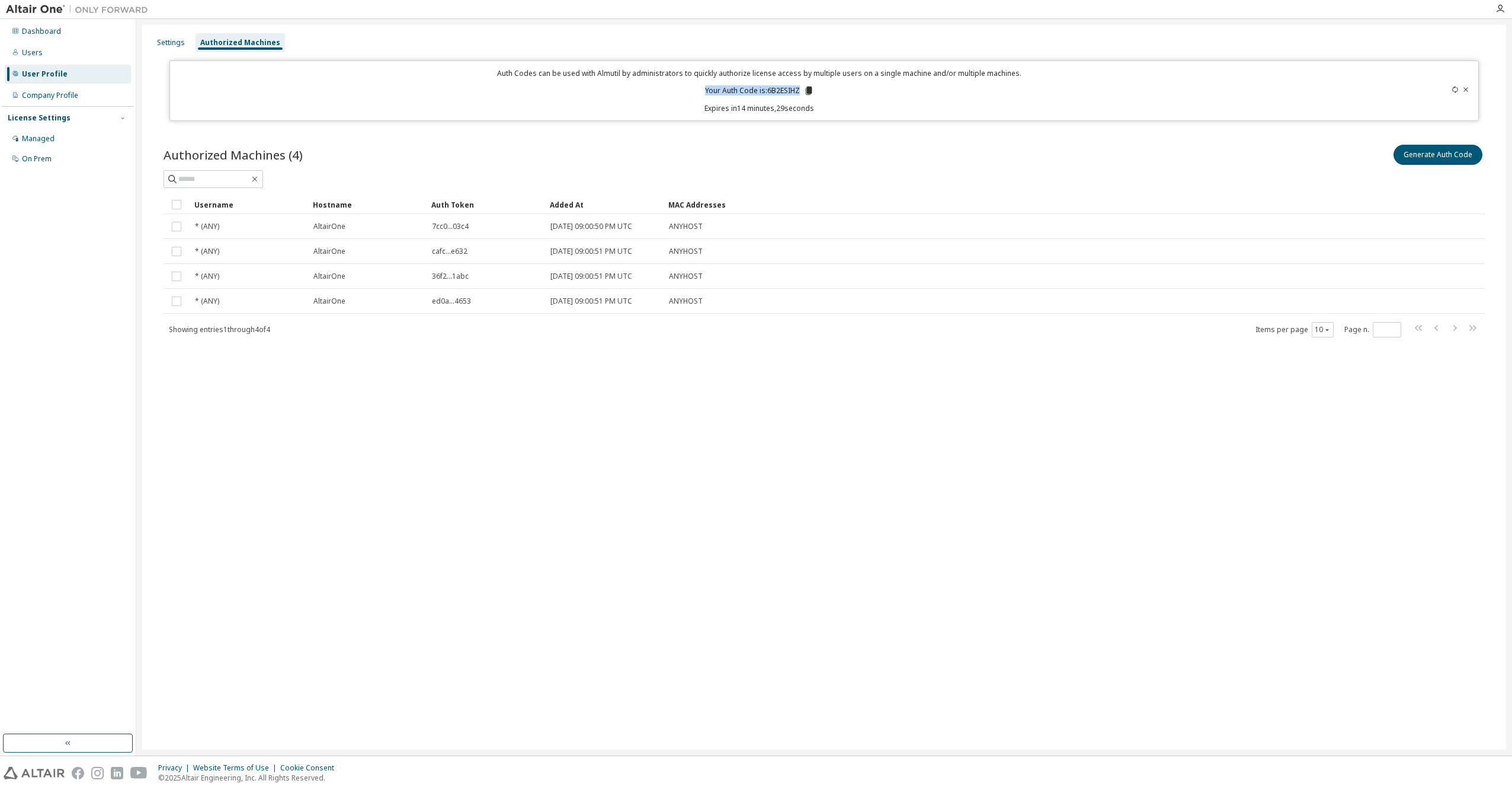
drag, startPoint x: 706, startPoint y: 89, endPoint x: 802, endPoint y: 91, distance: 96.0
click at [802, 91] on p "Your Auth Code is: 6B2ESIHZ" at bounding box center [759, 91] width 109 height 11
copy p "Your Auth Code is: 6B2ESIHZ"
click at [740, 136] on div "Authorized Machines (4) Generate Auth Code Clear Load Save Save As Field Operat…" at bounding box center [824, 249] width 1350 height 241
click at [41, 55] on div "Users" at bounding box center [68, 53] width 127 height 19
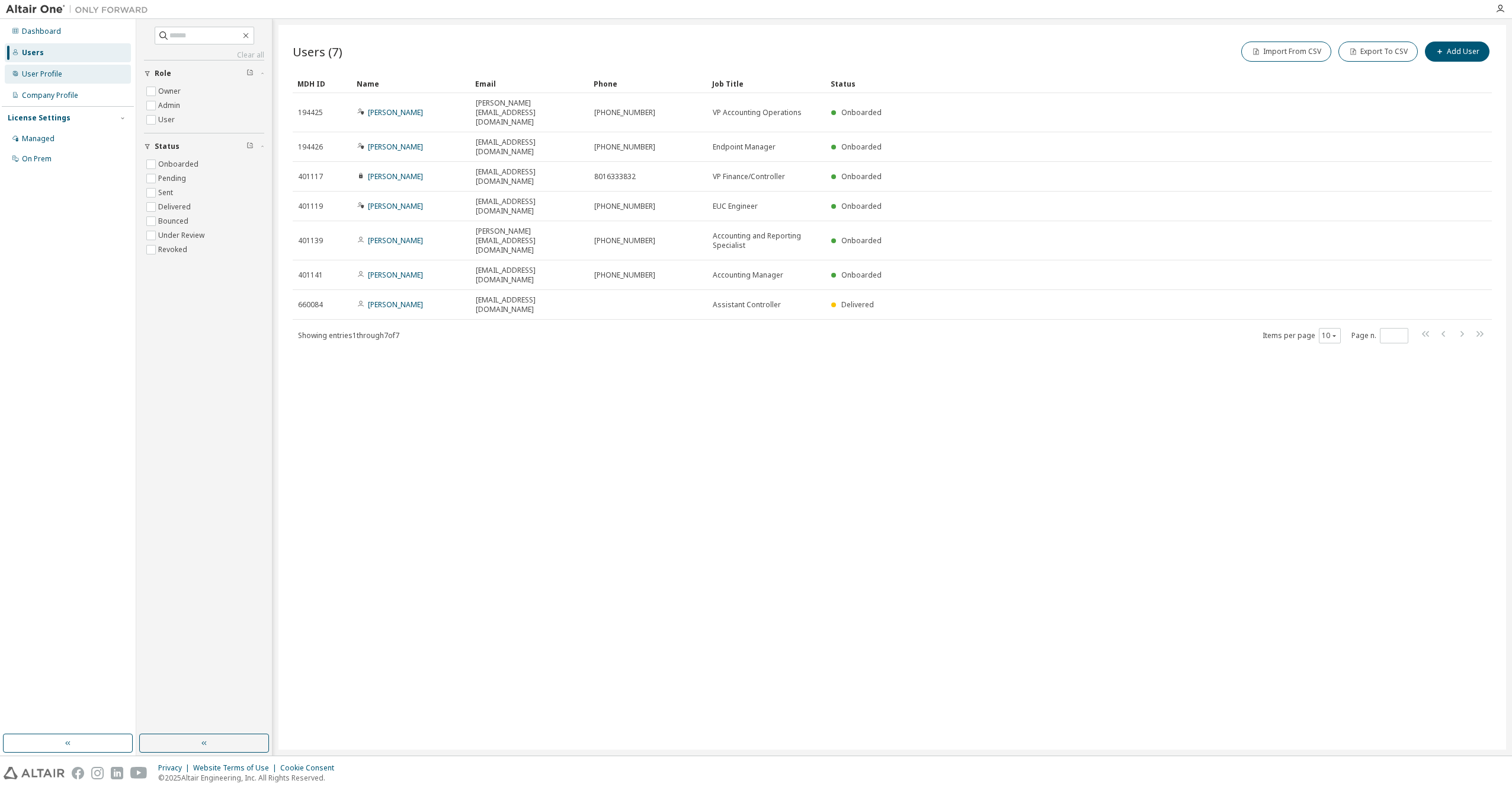
click at [43, 73] on div "User Profile" at bounding box center [42, 74] width 40 height 9
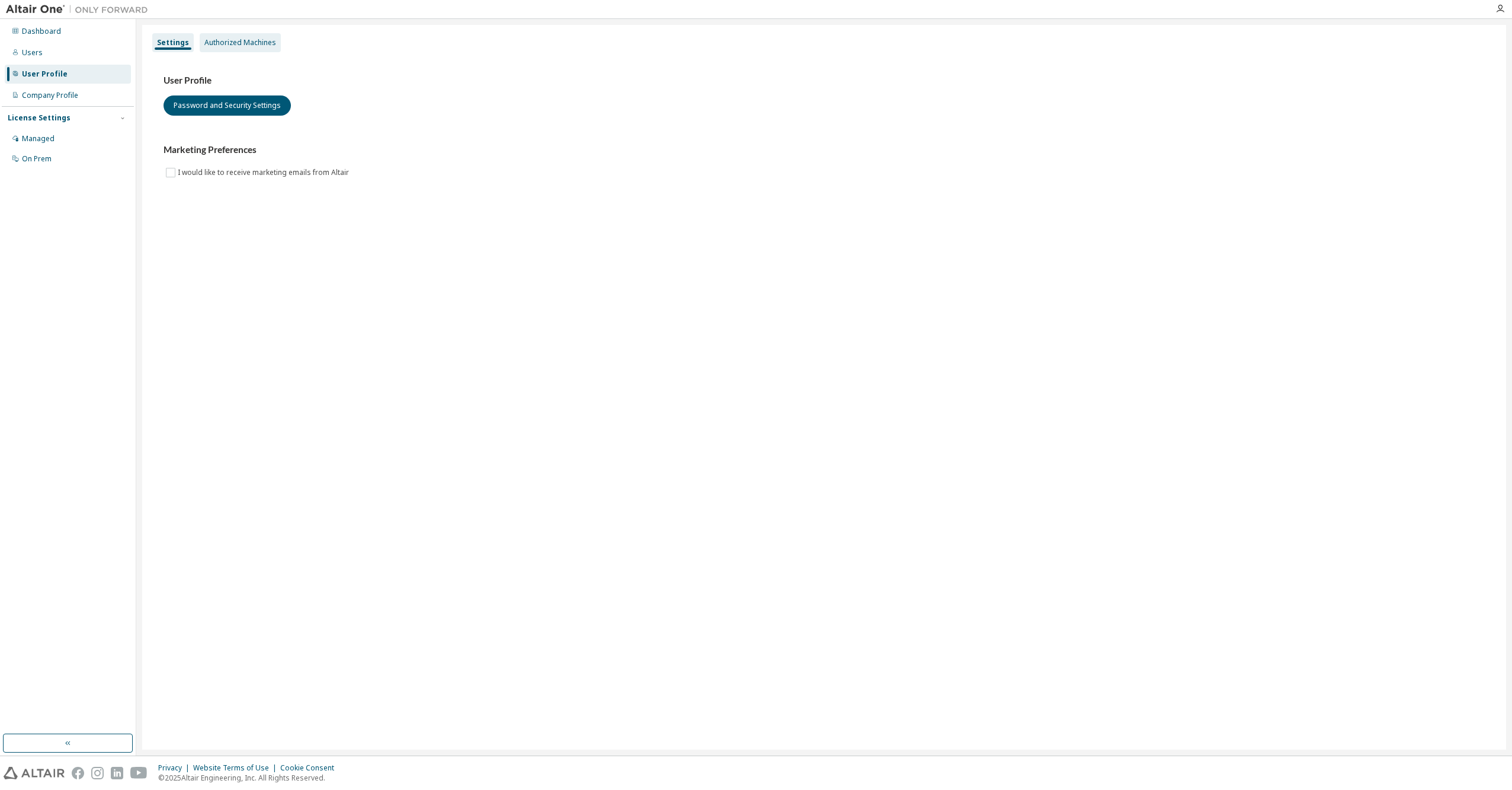
click at [235, 41] on div "Authorized Machines" at bounding box center [240, 43] width 72 height 9
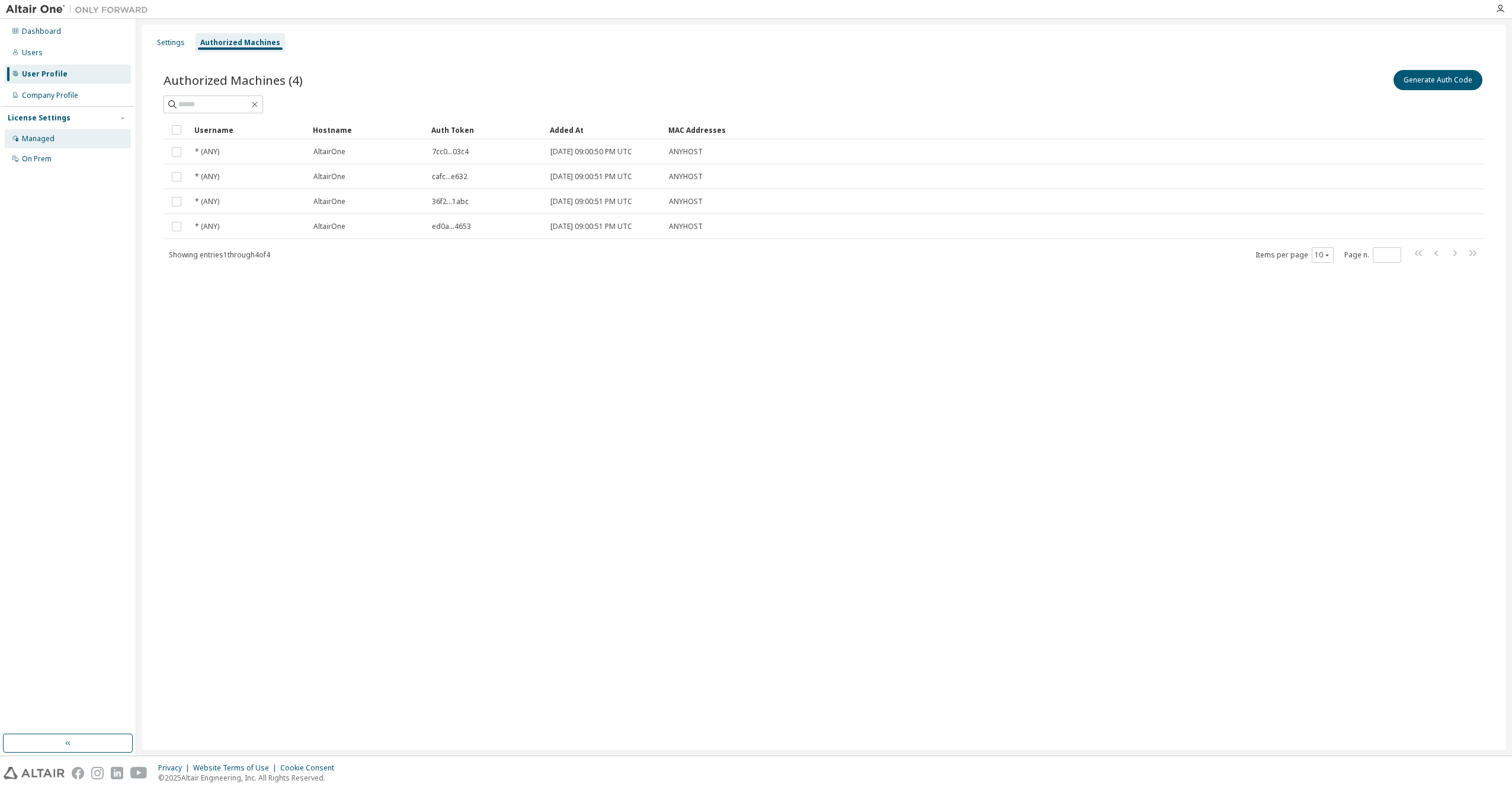
click at [41, 143] on div "Managed" at bounding box center [38, 139] width 33 height 9
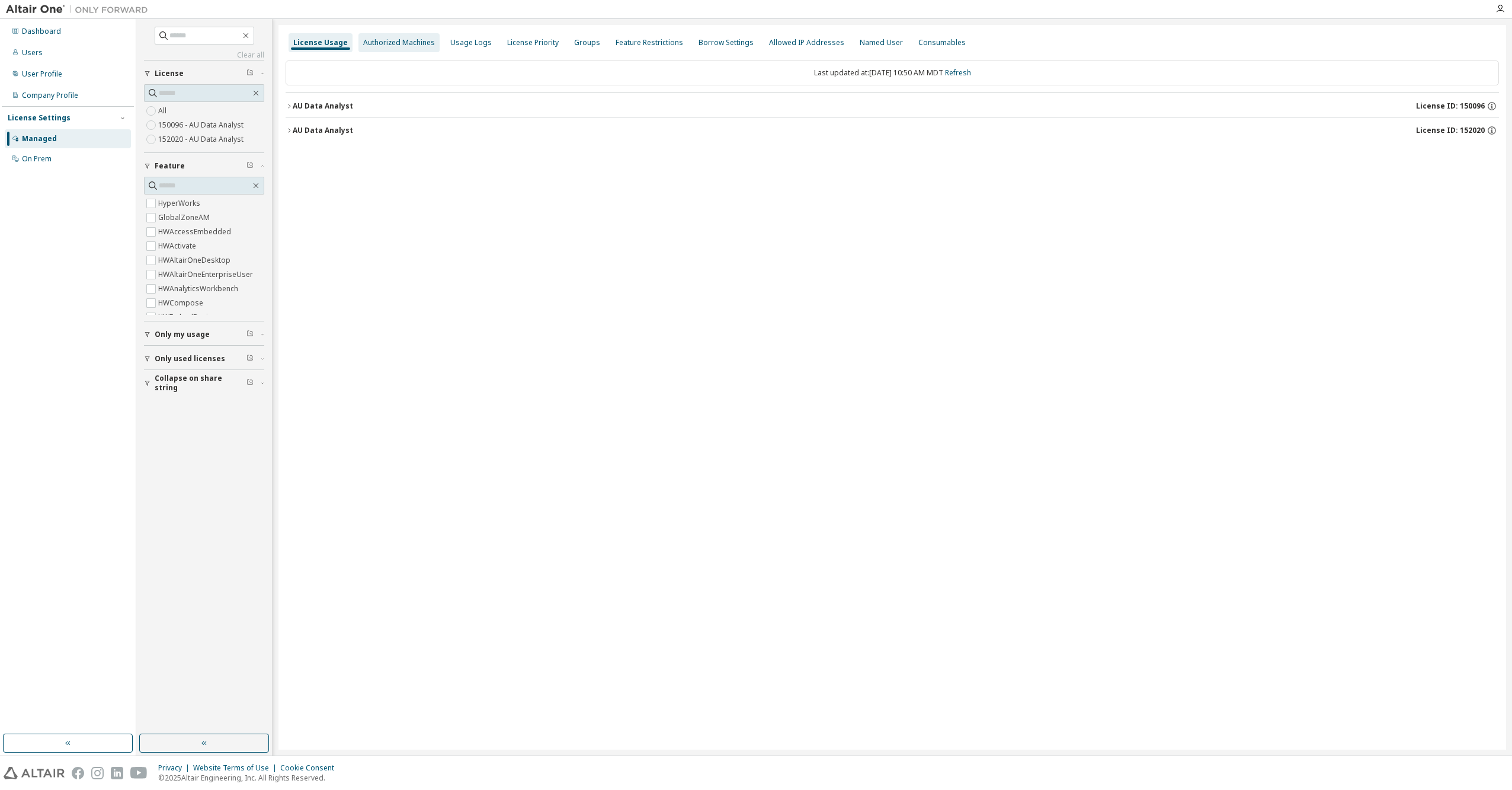
click at [412, 38] on div "Authorized Machines" at bounding box center [399, 43] width 72 height 9
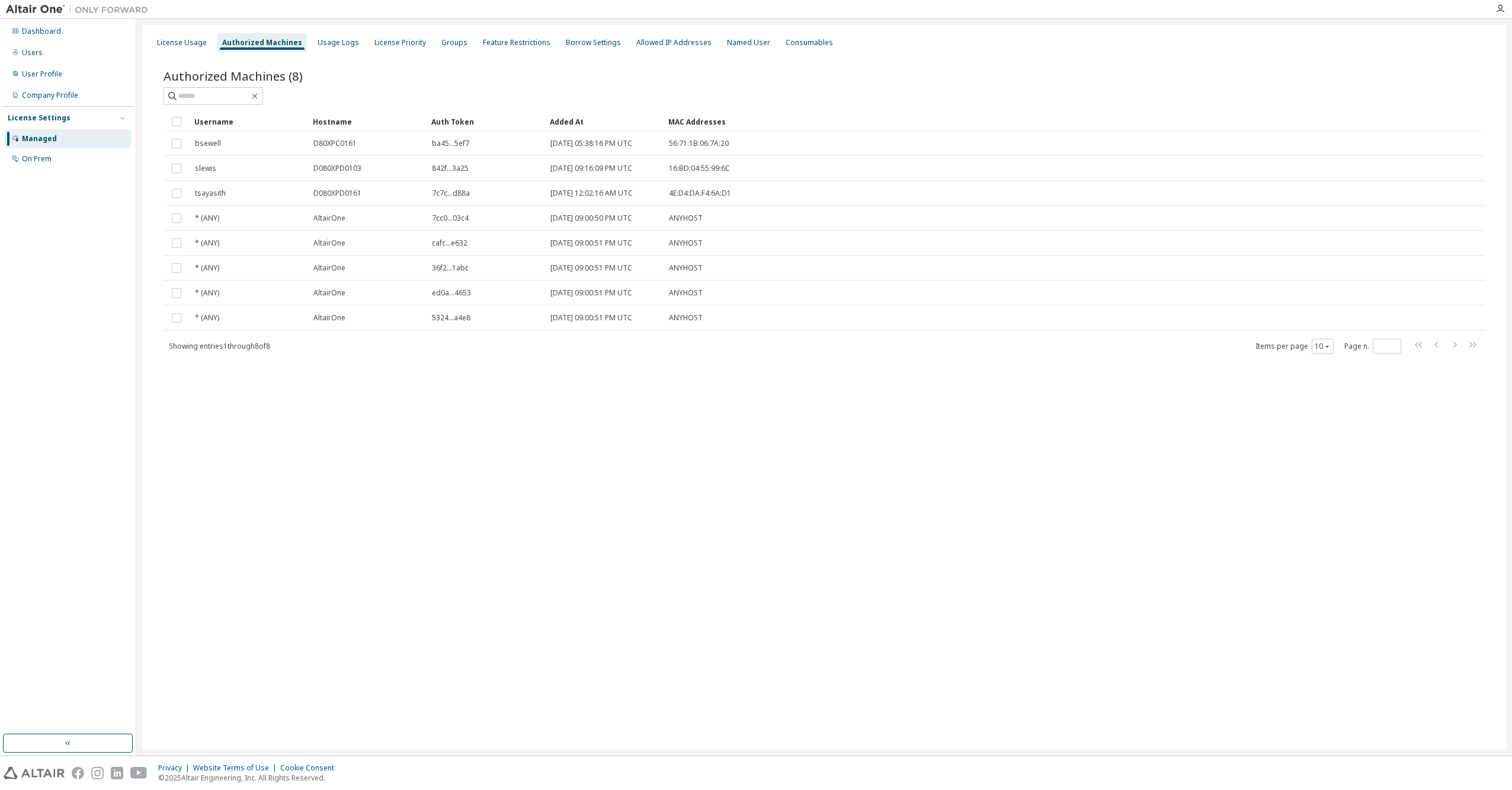
click at [409, 468] on div "License Usage Authorized Machines Usage Logs License Priority Groups Feature Re…" at bounding box center [825, 387] width 1364 height 724
click at [181, 47] on div "License Usage" at bounding box center [182, 43] width 59 height 19
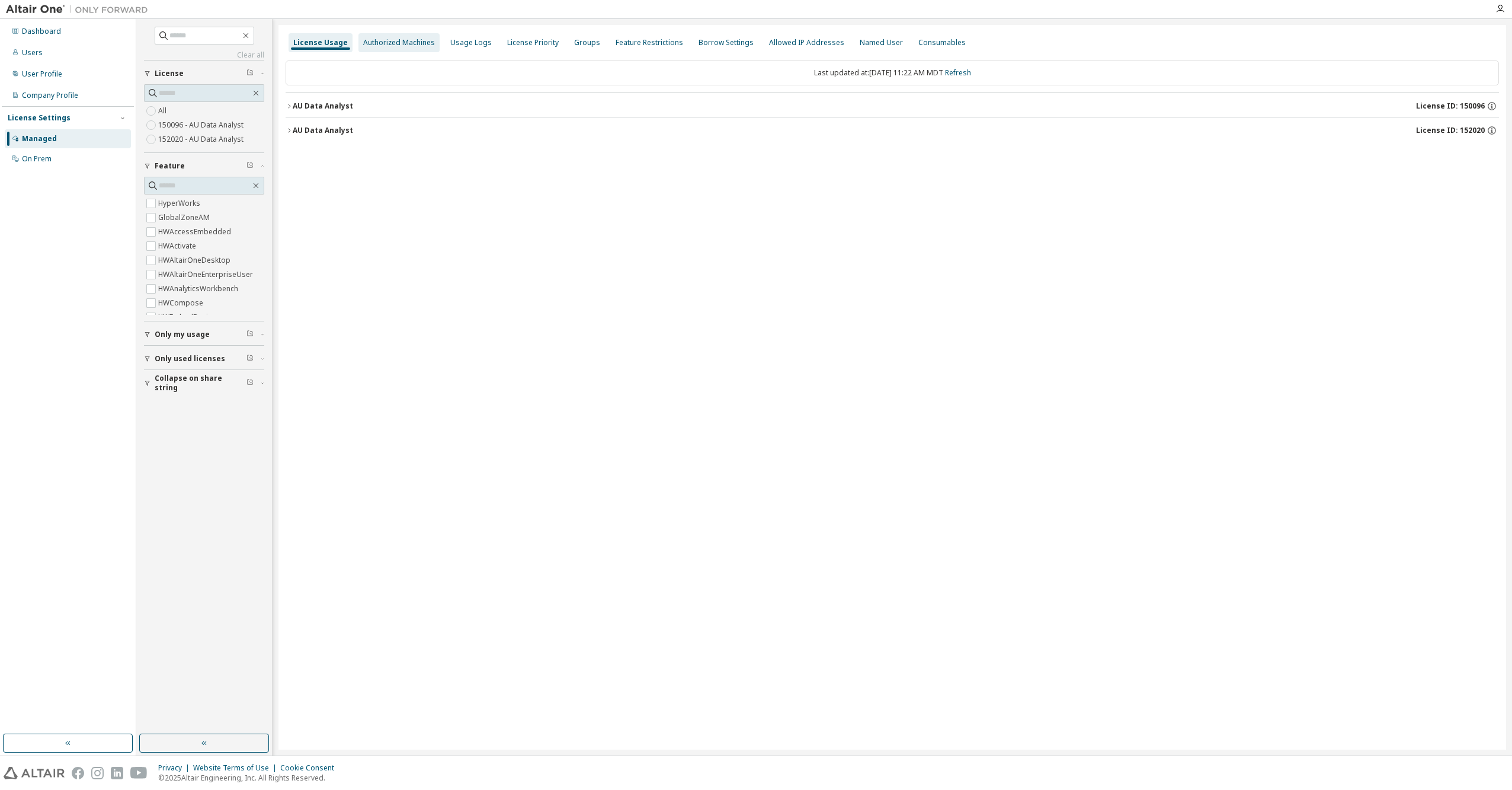
click at [396, 39] on div "Authorized Machines" at bounding box center [399, 43] width 72 height 9
